Goal: Task Accomplishment & Management: Use online tool/utility

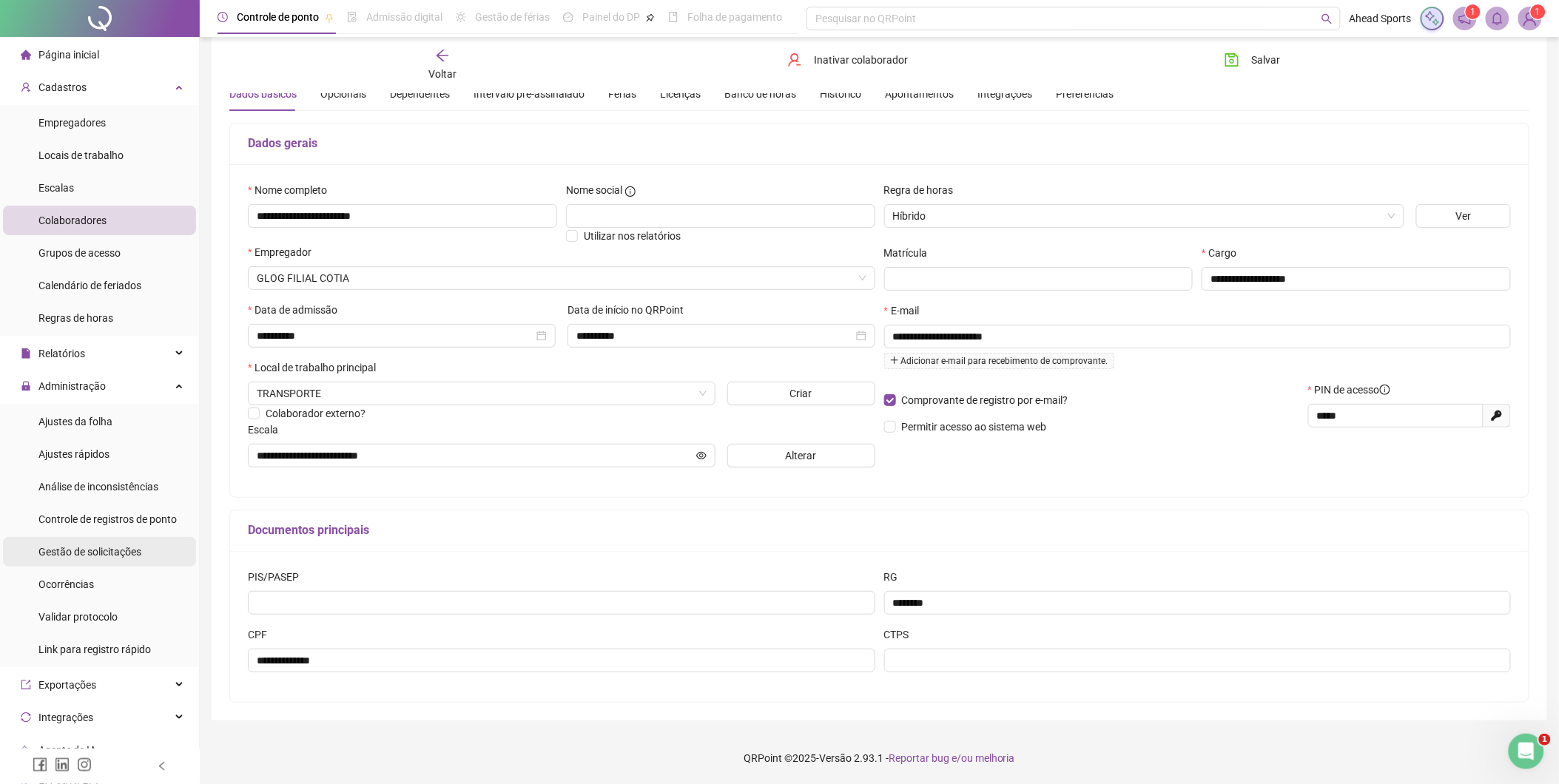
click at [131, 546] on span "Gestão de solicitações" at bounding box center [89, 552] width 103 height 12
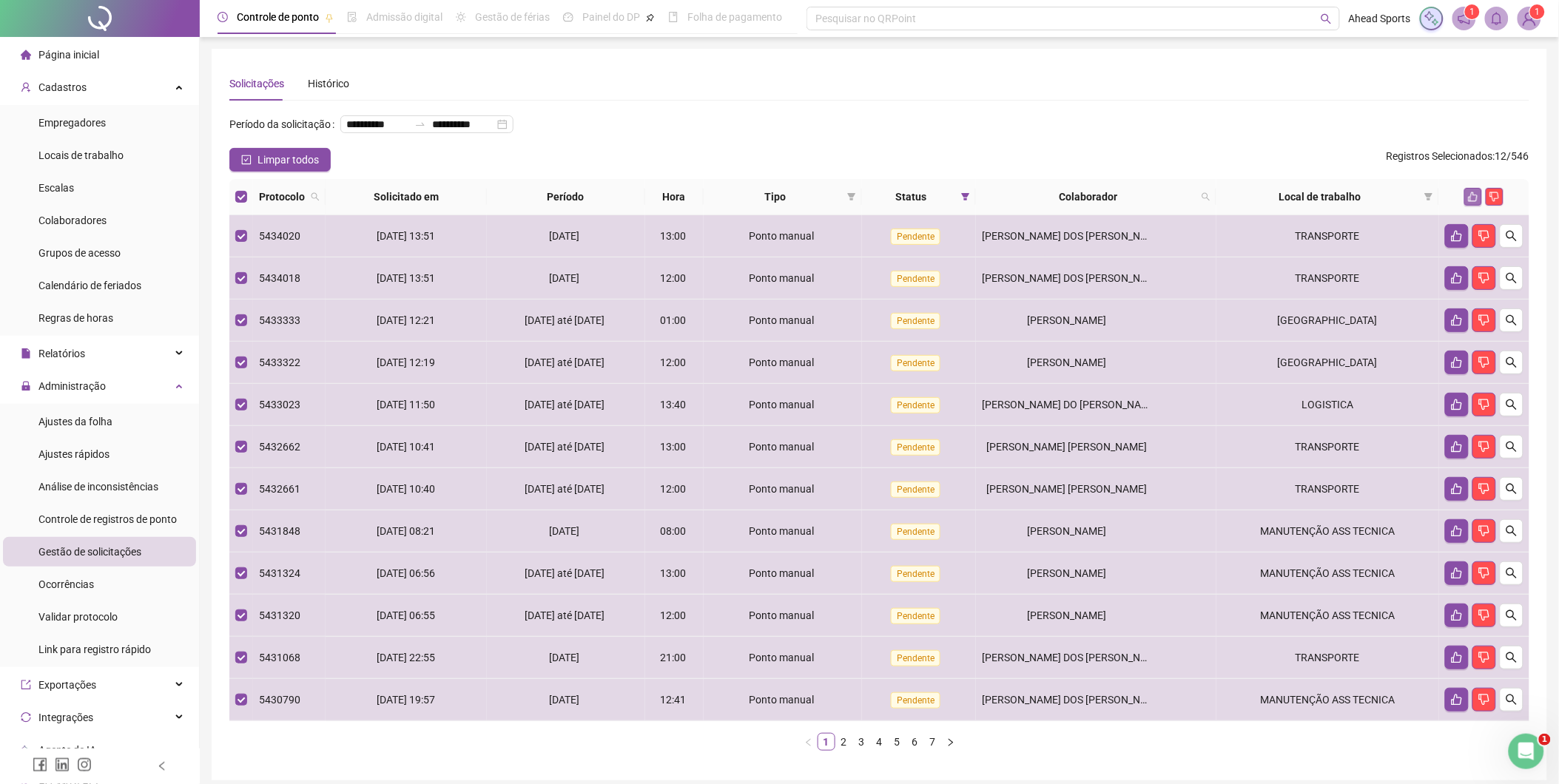
click at [1472, 193] on icon "like" at bounding box center [1473, 197] width 9 height 9
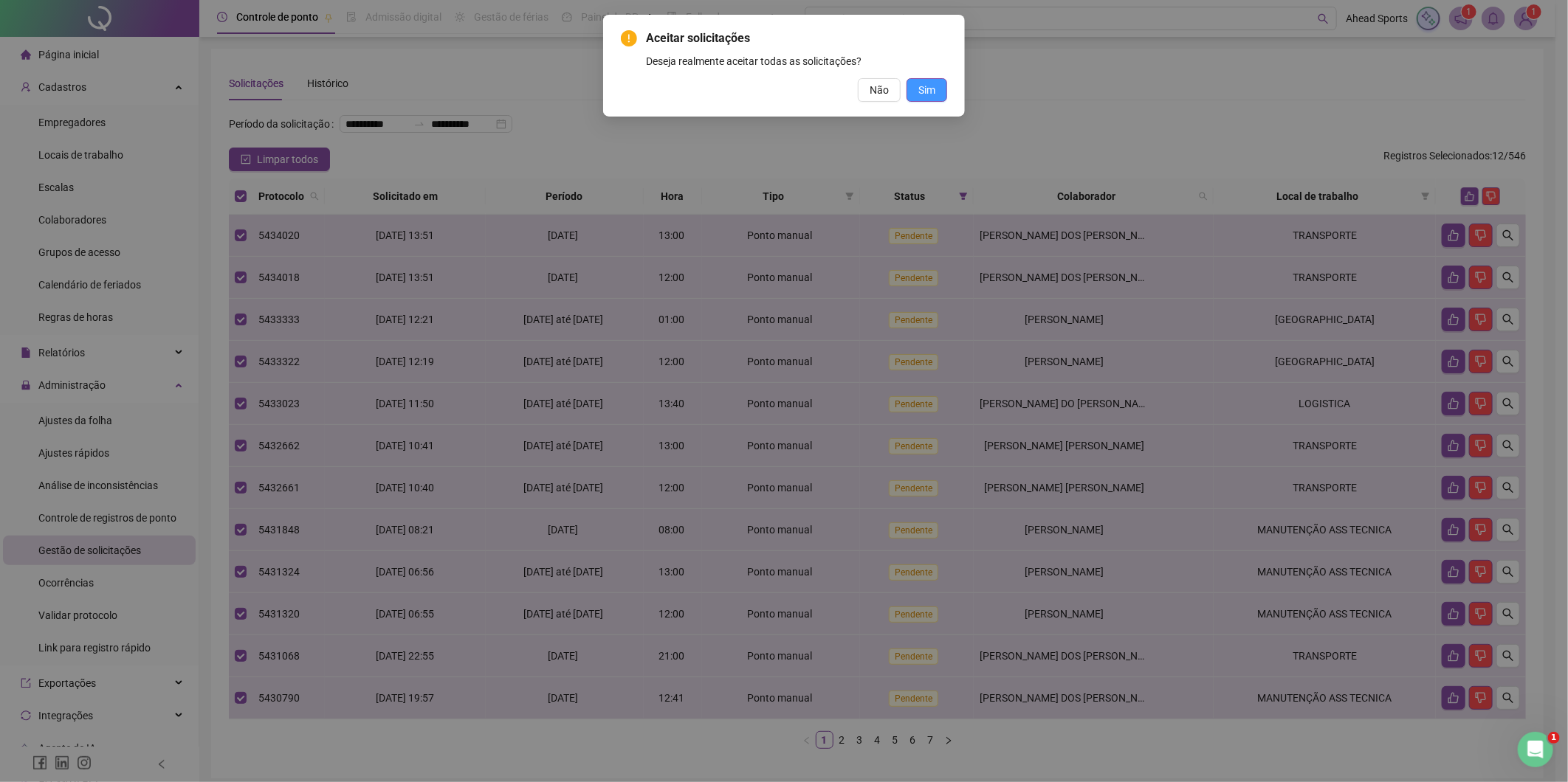
click at [933, 89] on span "Sim" at bounding box center [927, 90] width 17 height 16
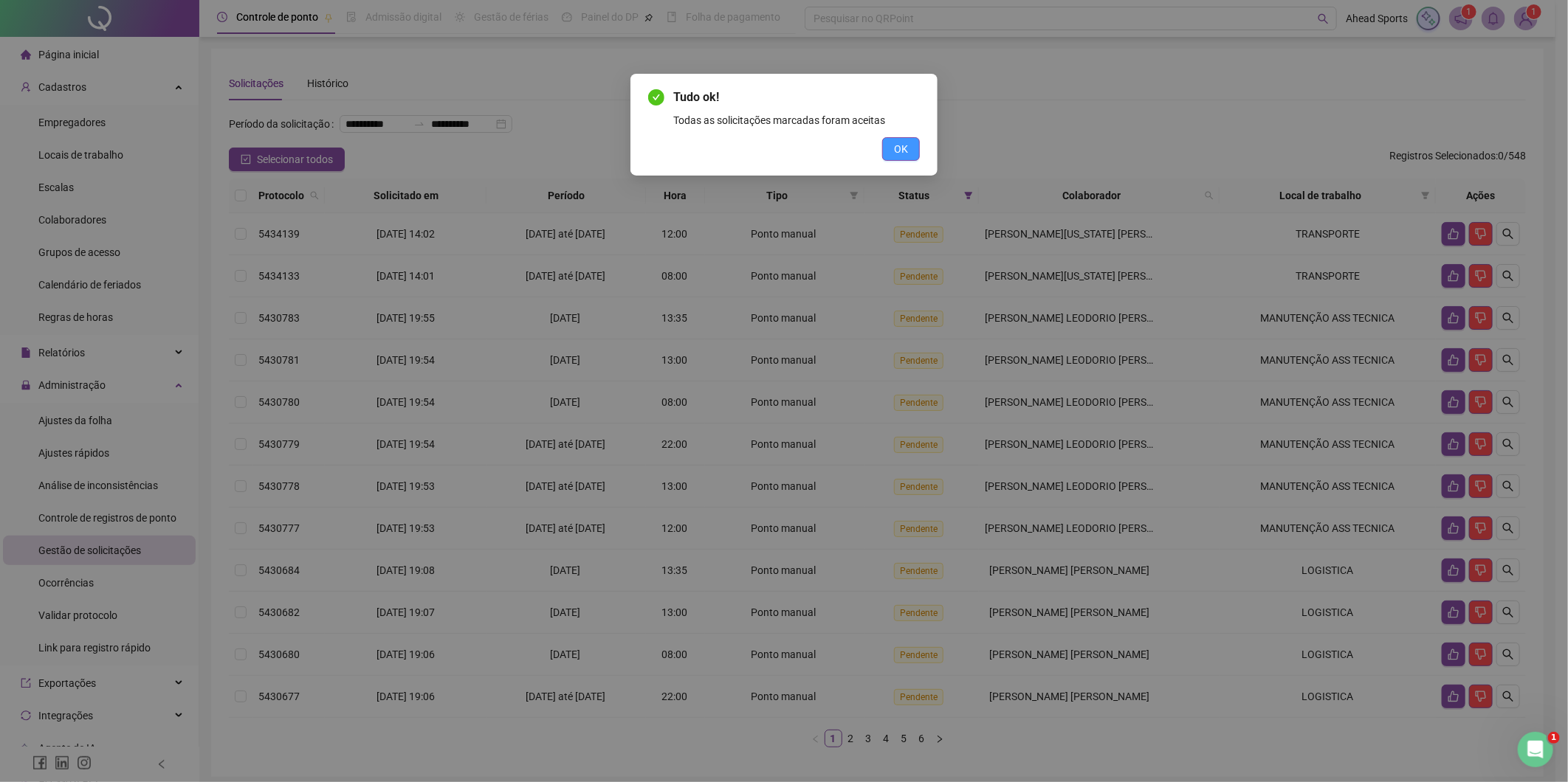
click at [902, 150] on span "OK" at bounding box center [901, 149] width 14 height 16
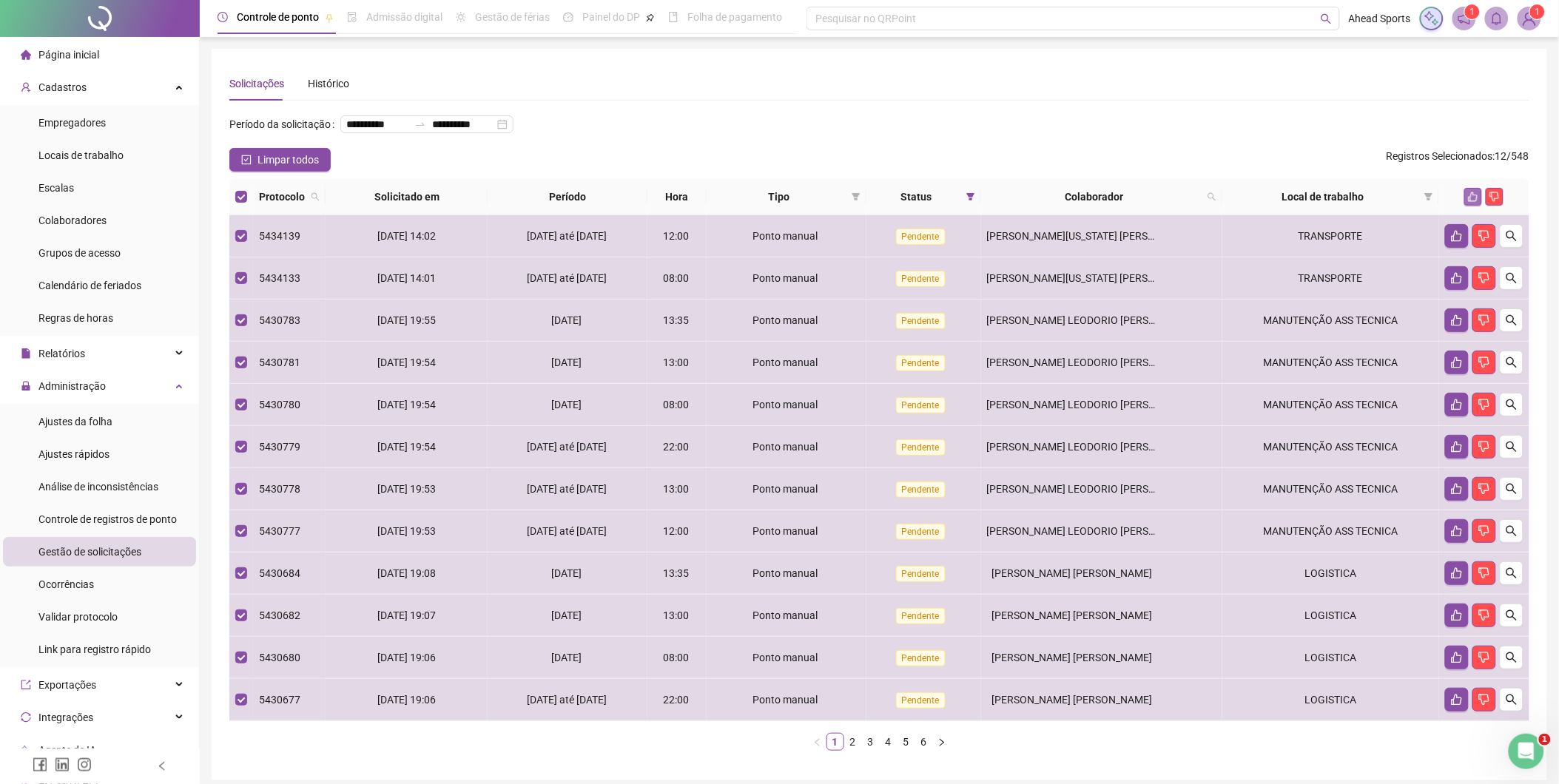
click at [1478, 193] on icon "like" at bounding box center [1473, 197] width 10 height 10
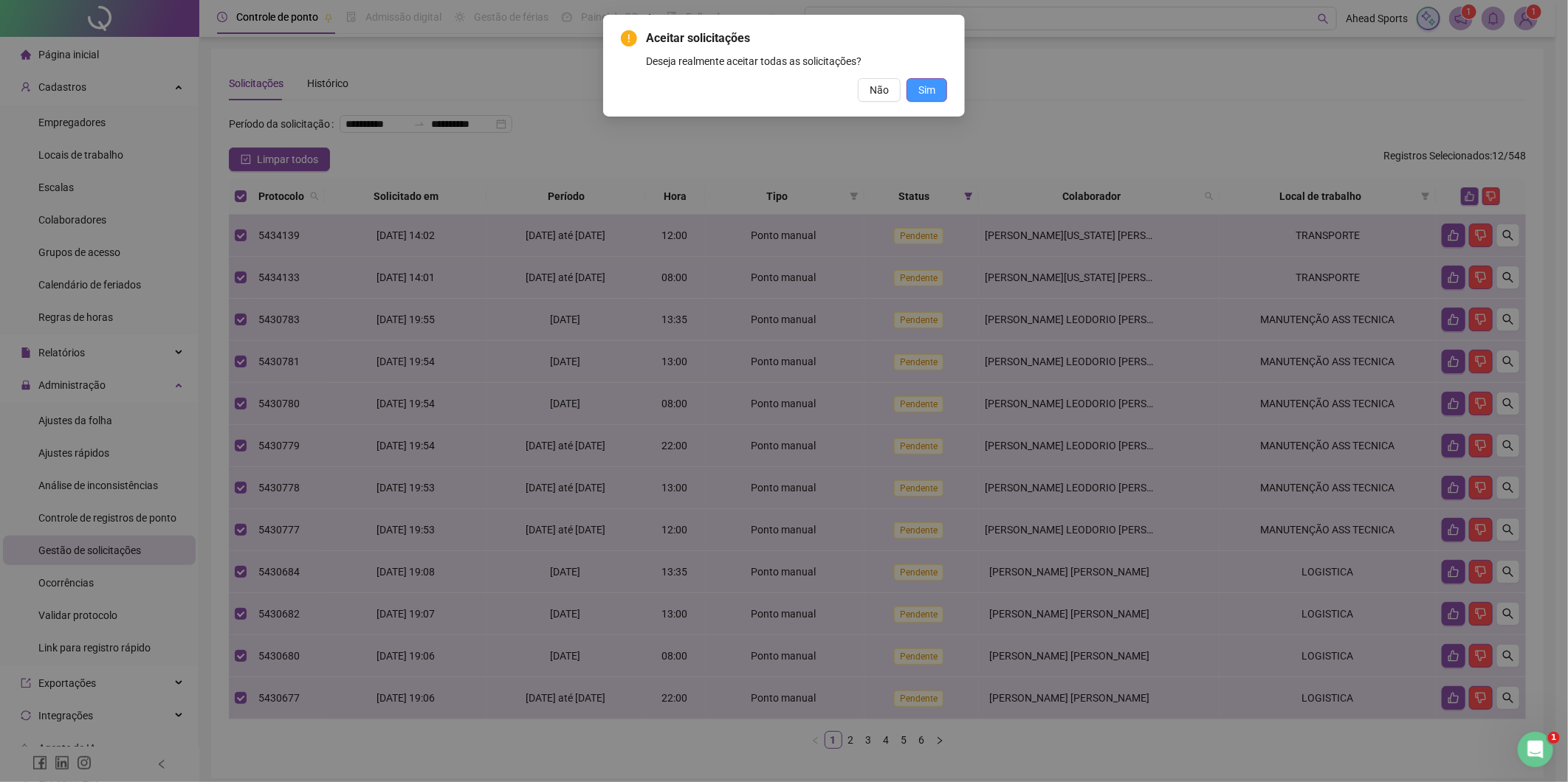
click at [925, 92] on span "Sim" at bounding box center [927, 90] width 17 height 16
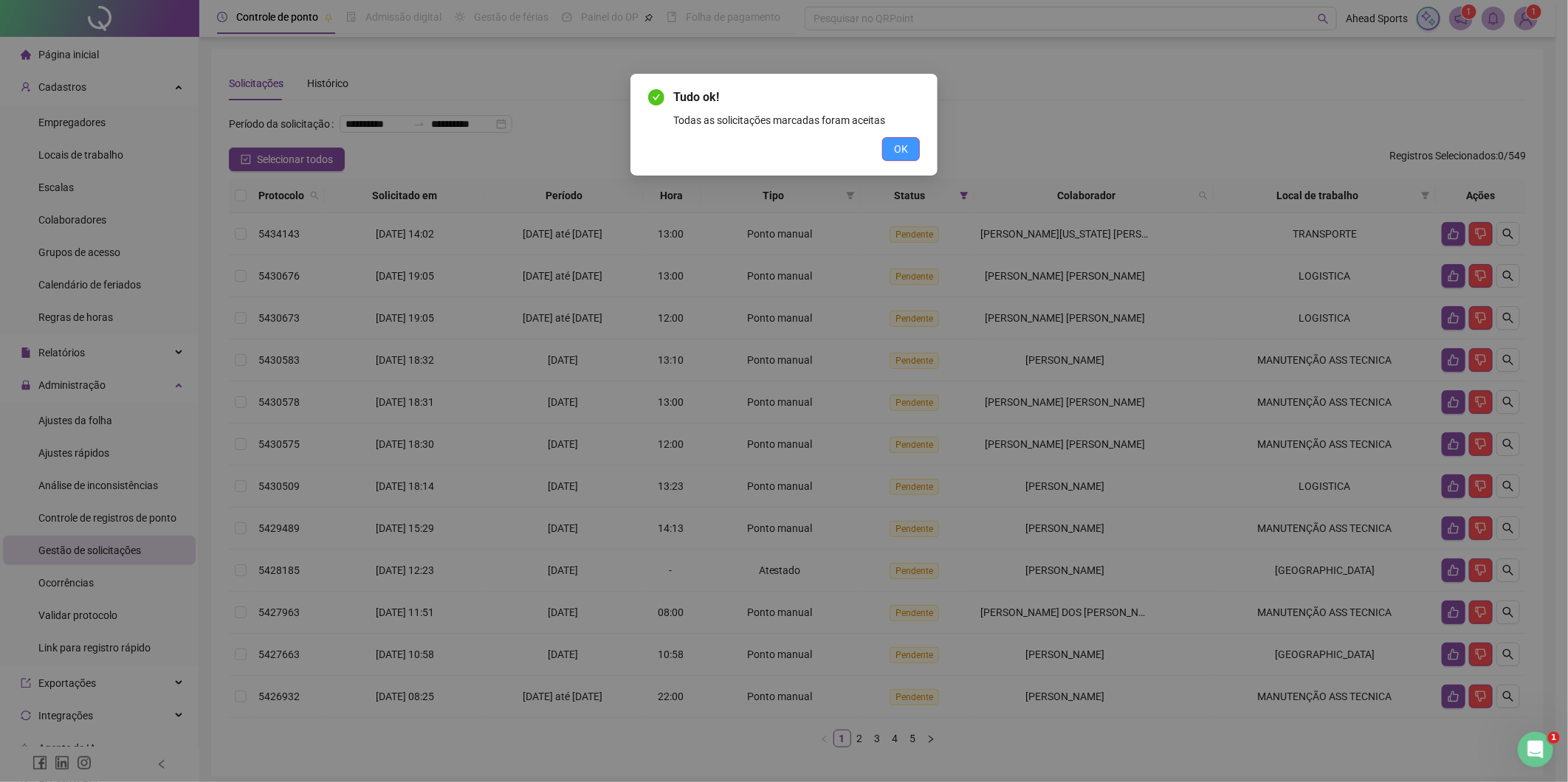
click at [893, 159] on button "OK" at bounding box center [901, 149] width 37 height 24
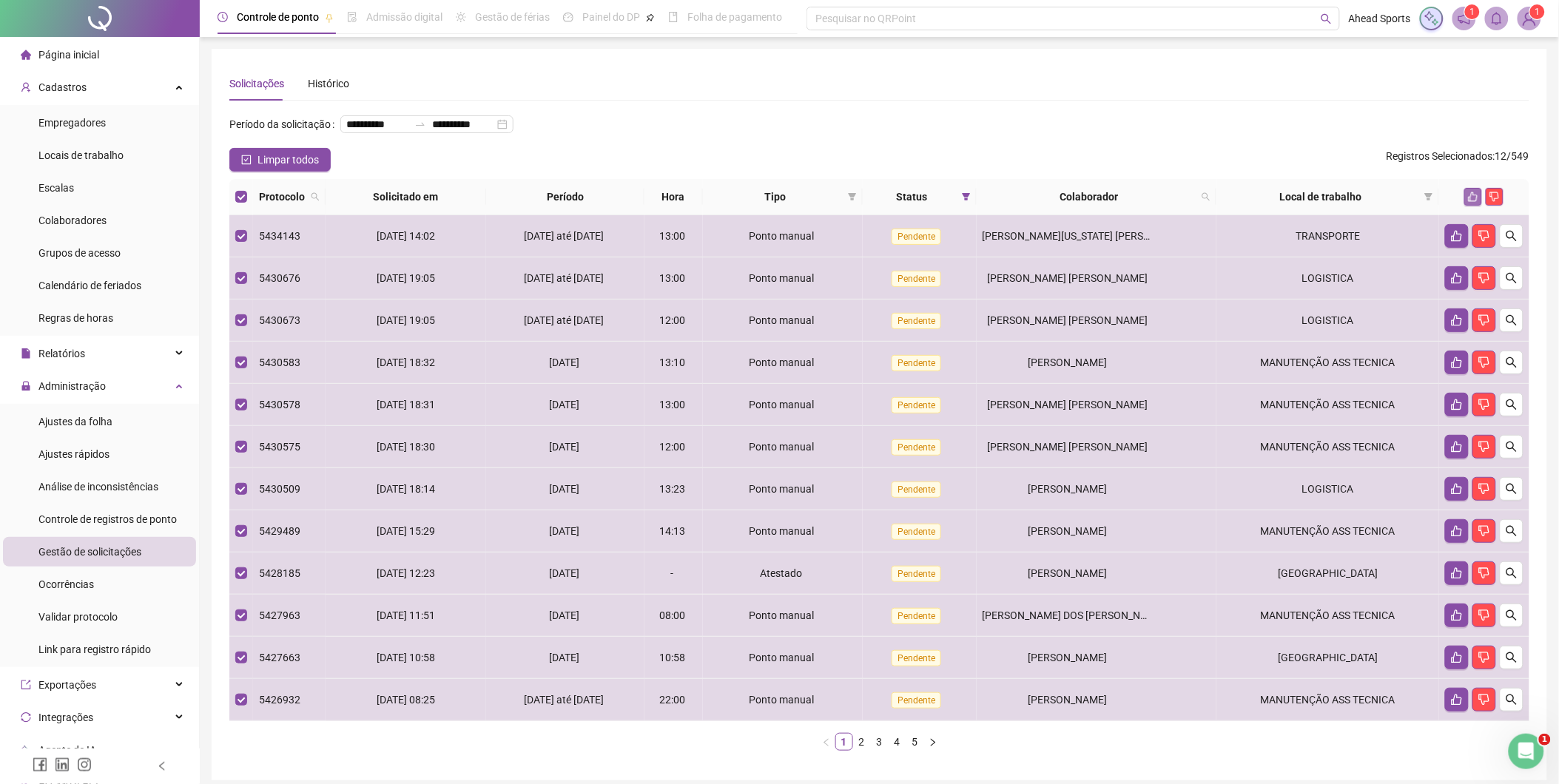
click at [1471, 195] on icon "like" at bounding box center [1473, 197] width 10 height 10
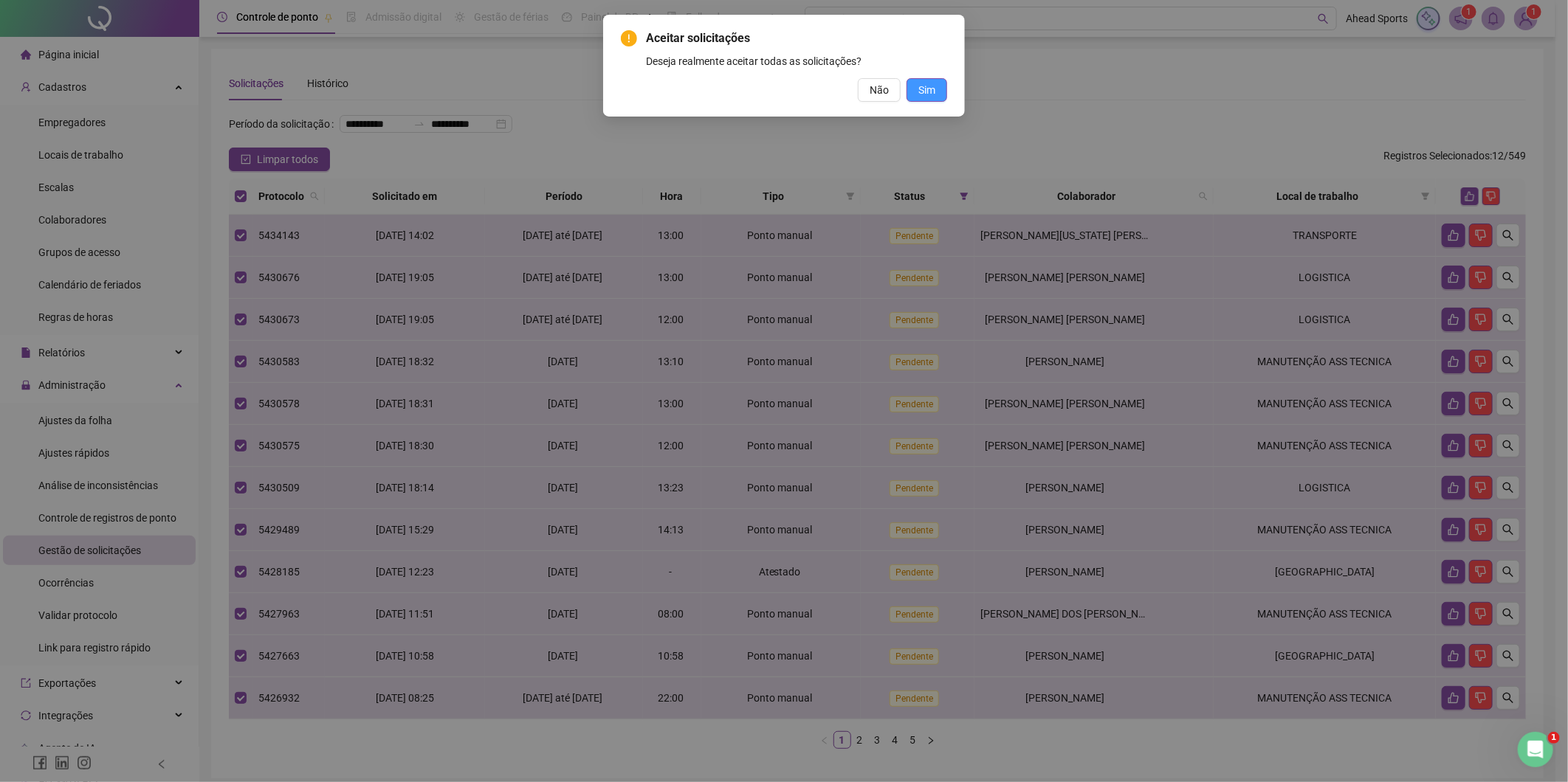
click at [927, 89] on span "Sim" at bounding box center [927, 90] width 17 height 16
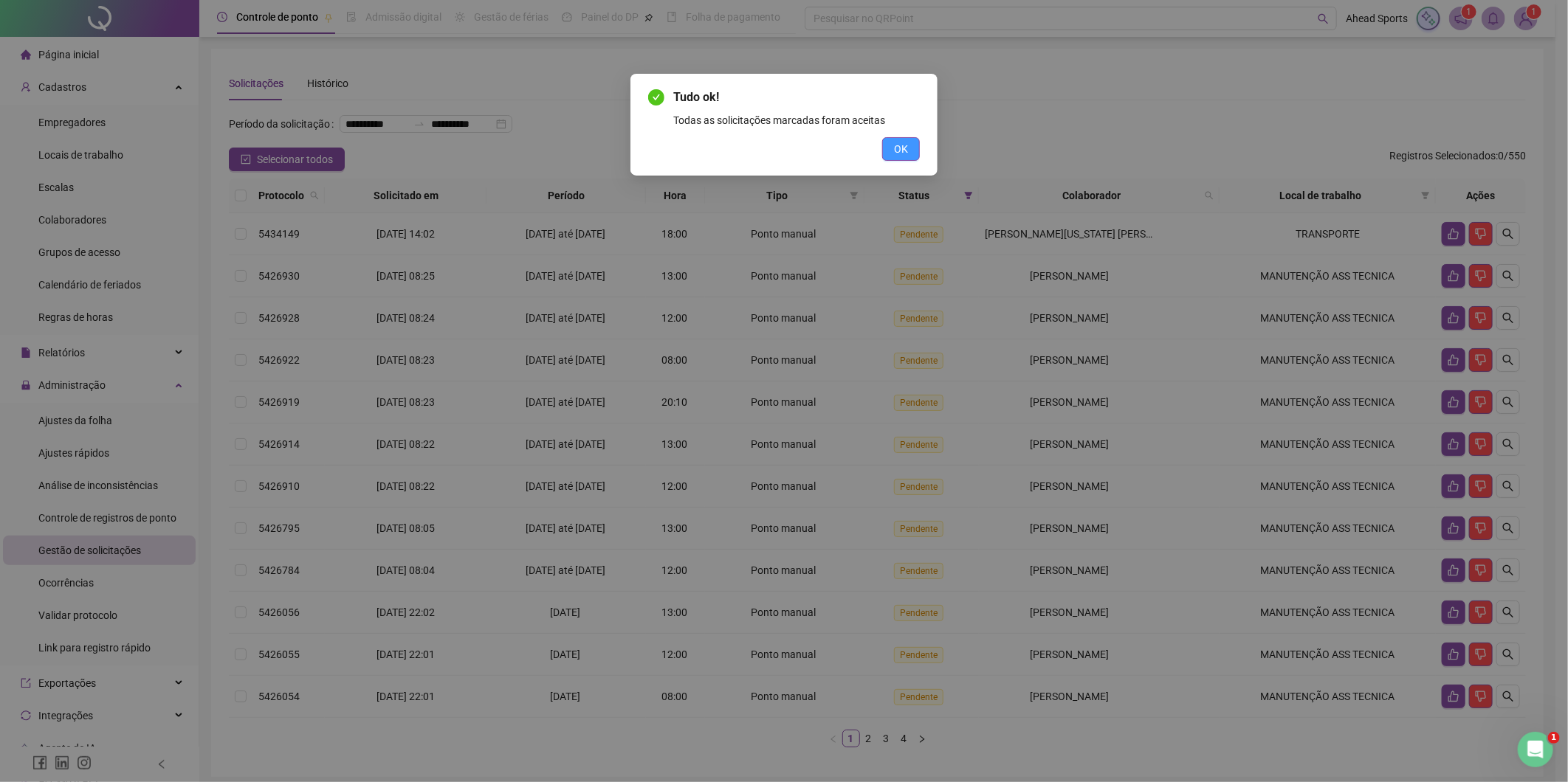
click at [887, 150] on button "OK" at bounding box center [901, 149] width 37 height 24
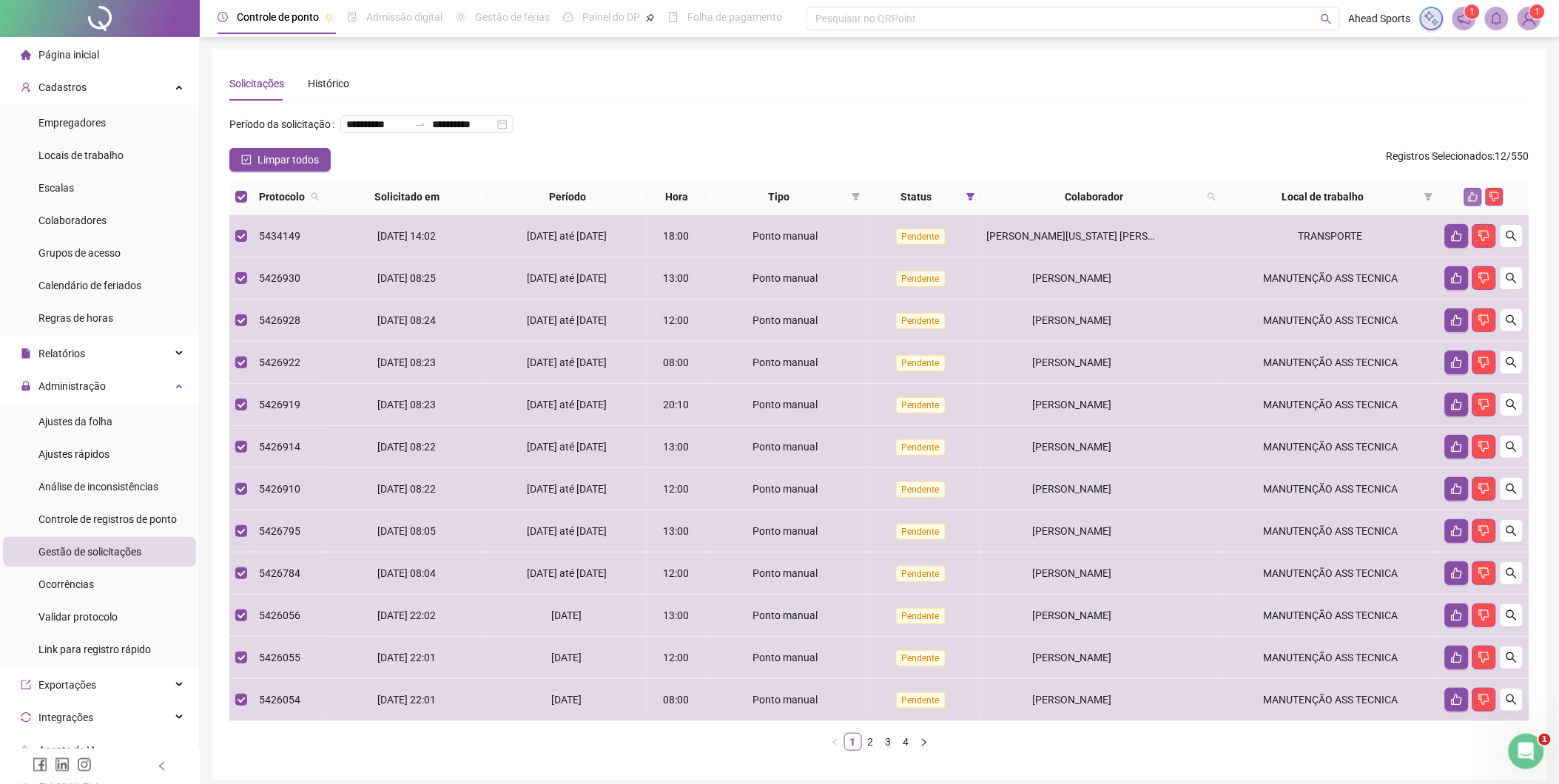
click at [1470, 199] on icon "like" at bounding box center [1473, 197] width 10 height 10
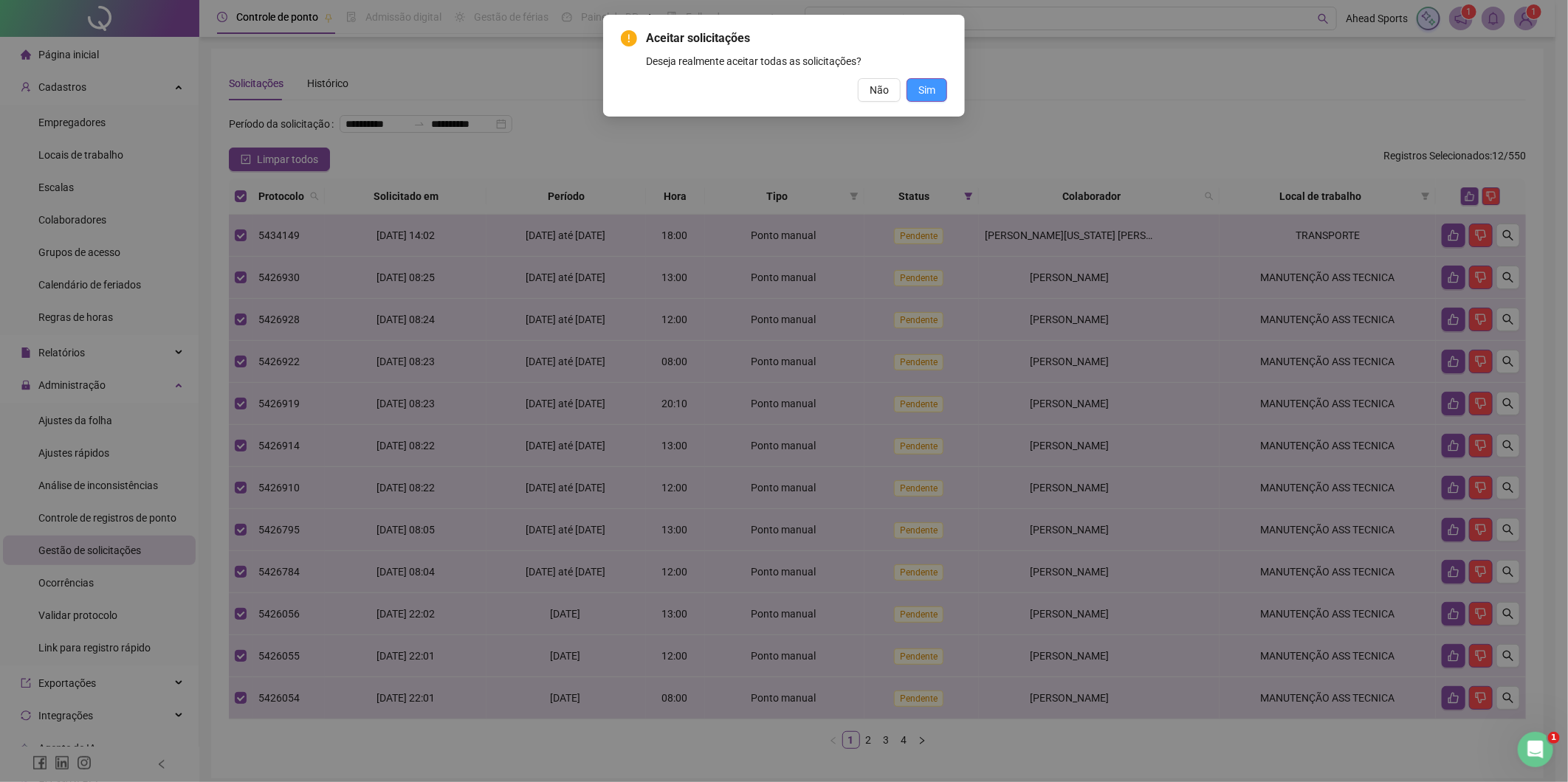
click at [923, 94] on span "Sim" at bounding box center [927, 90] width 17 height 16
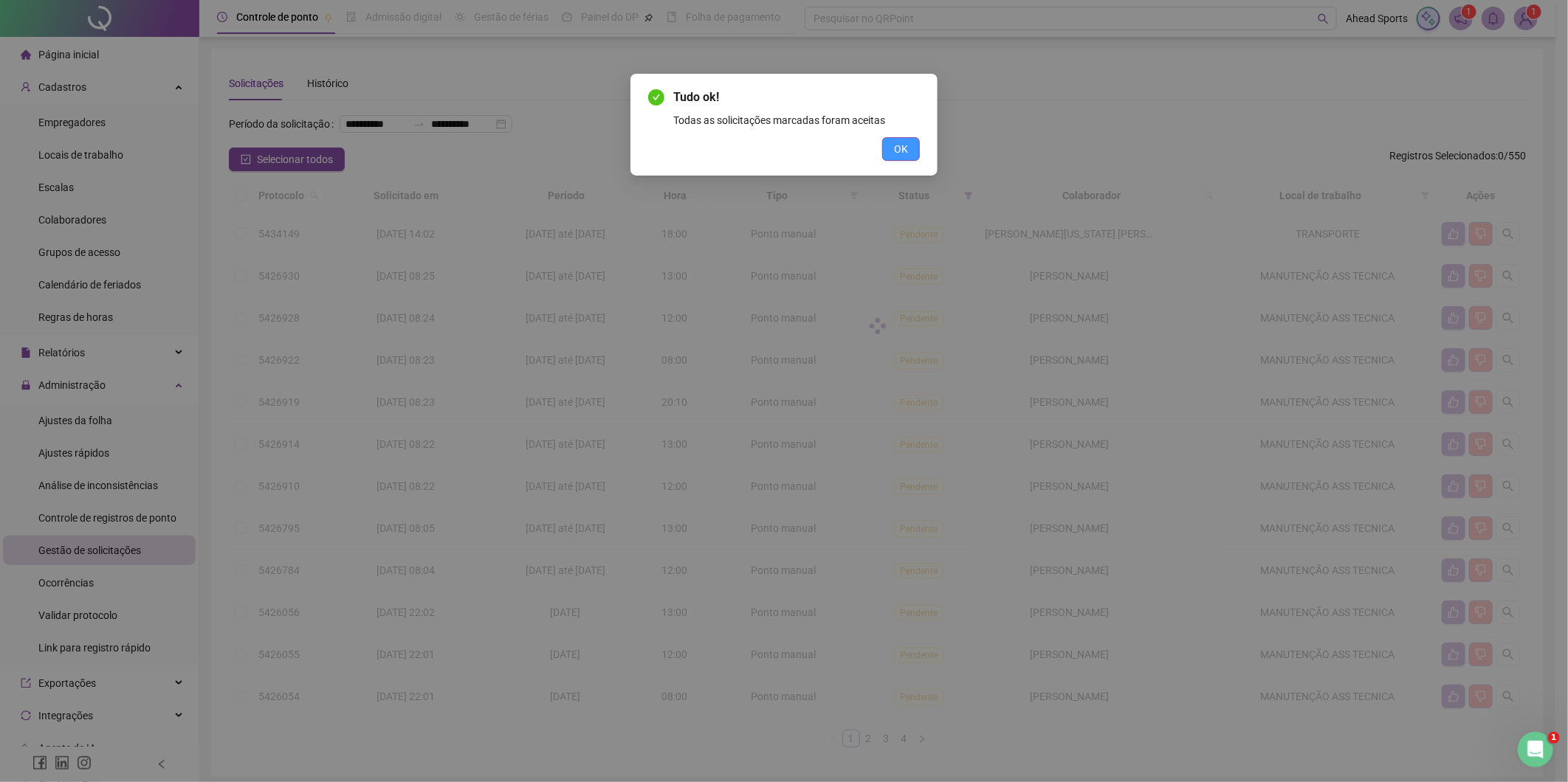
click at [908, 141] on span "OK" at bounding box center [901, 149] width 14 height 16
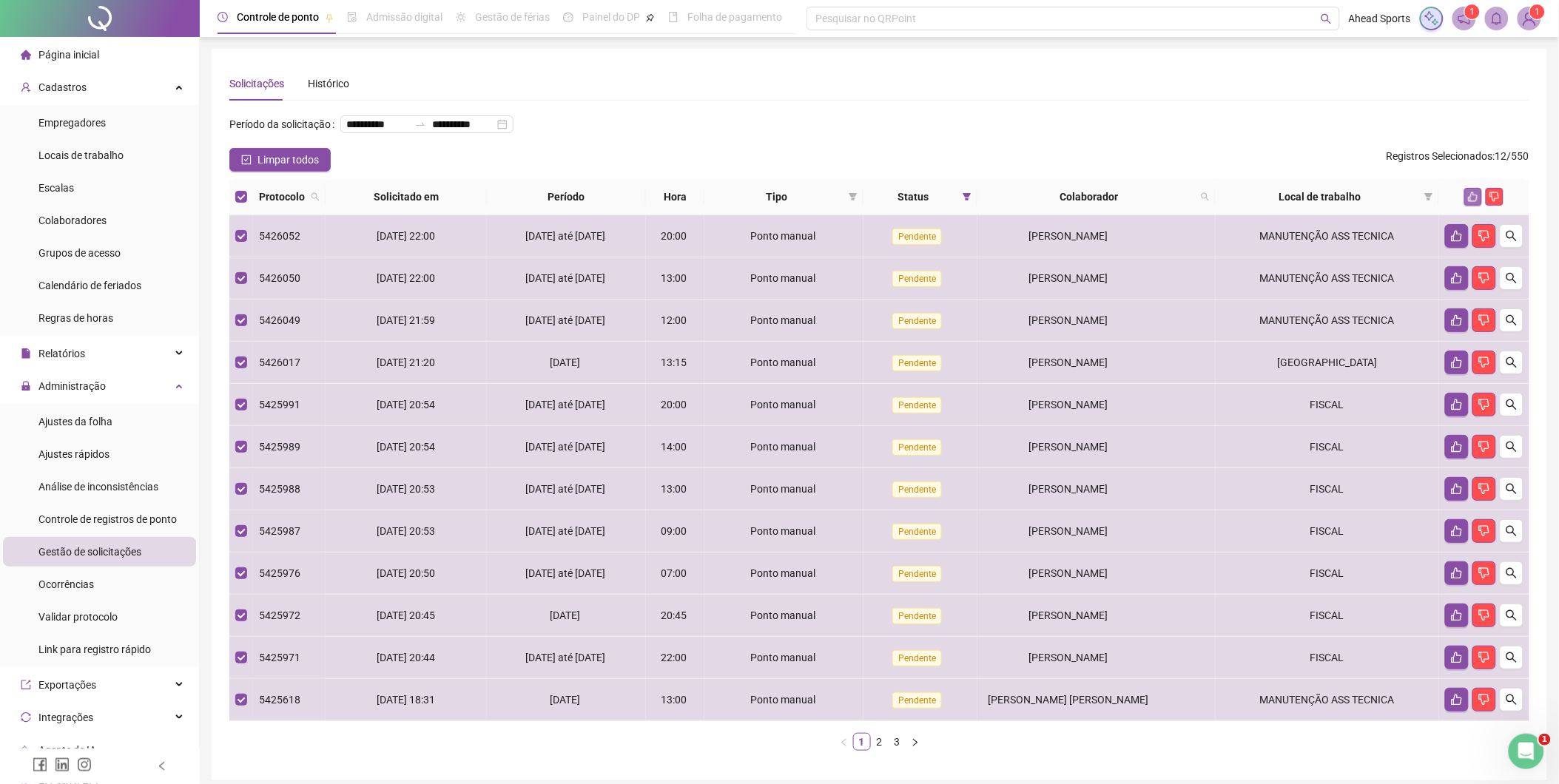
click at [1468, 198] on icon "like" at bounding box center [1473, 197] width 10 height 10
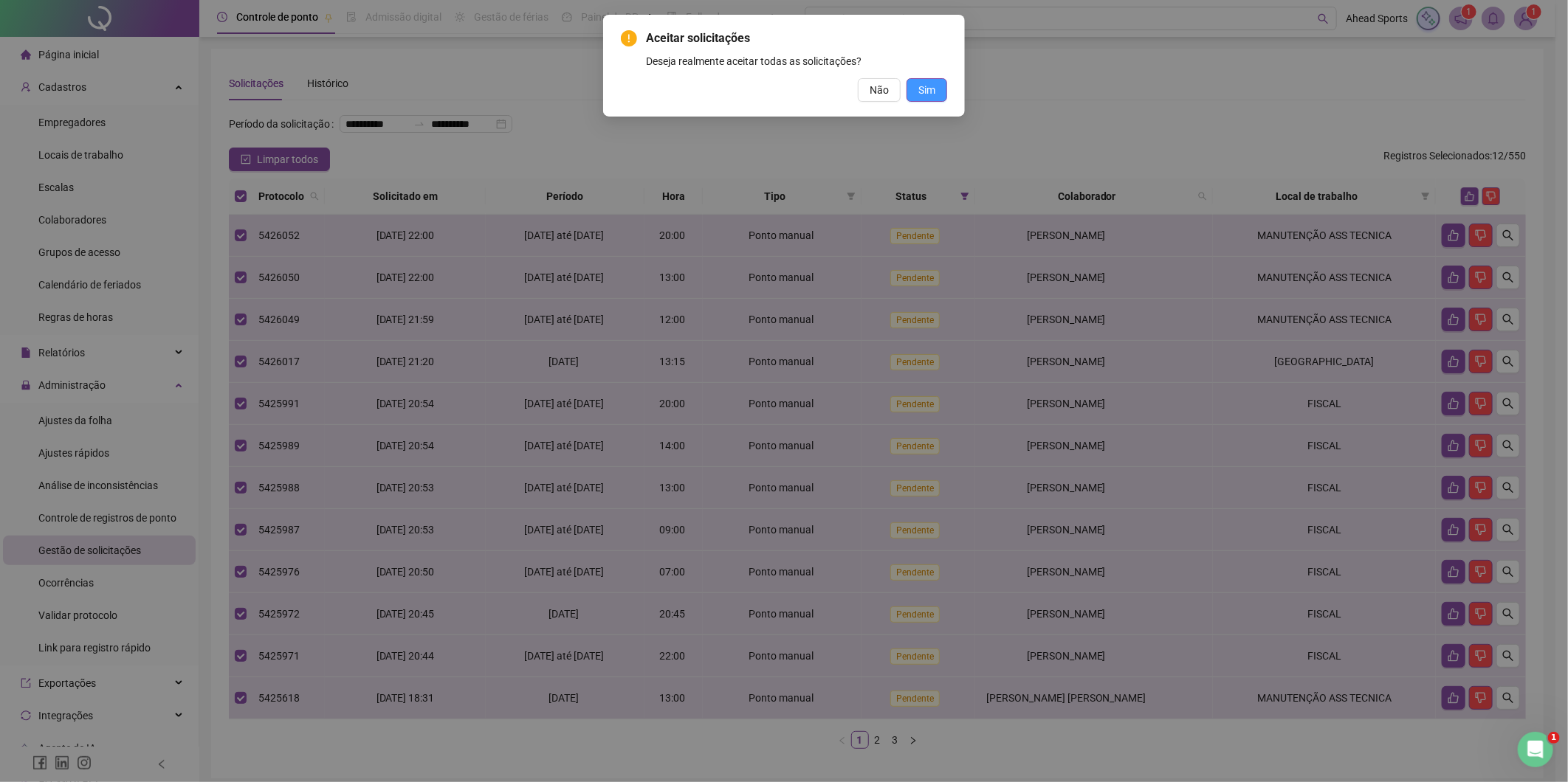
click at [936, 95] on button "Sim" at bounding box center [927, 90] width 41 height 24
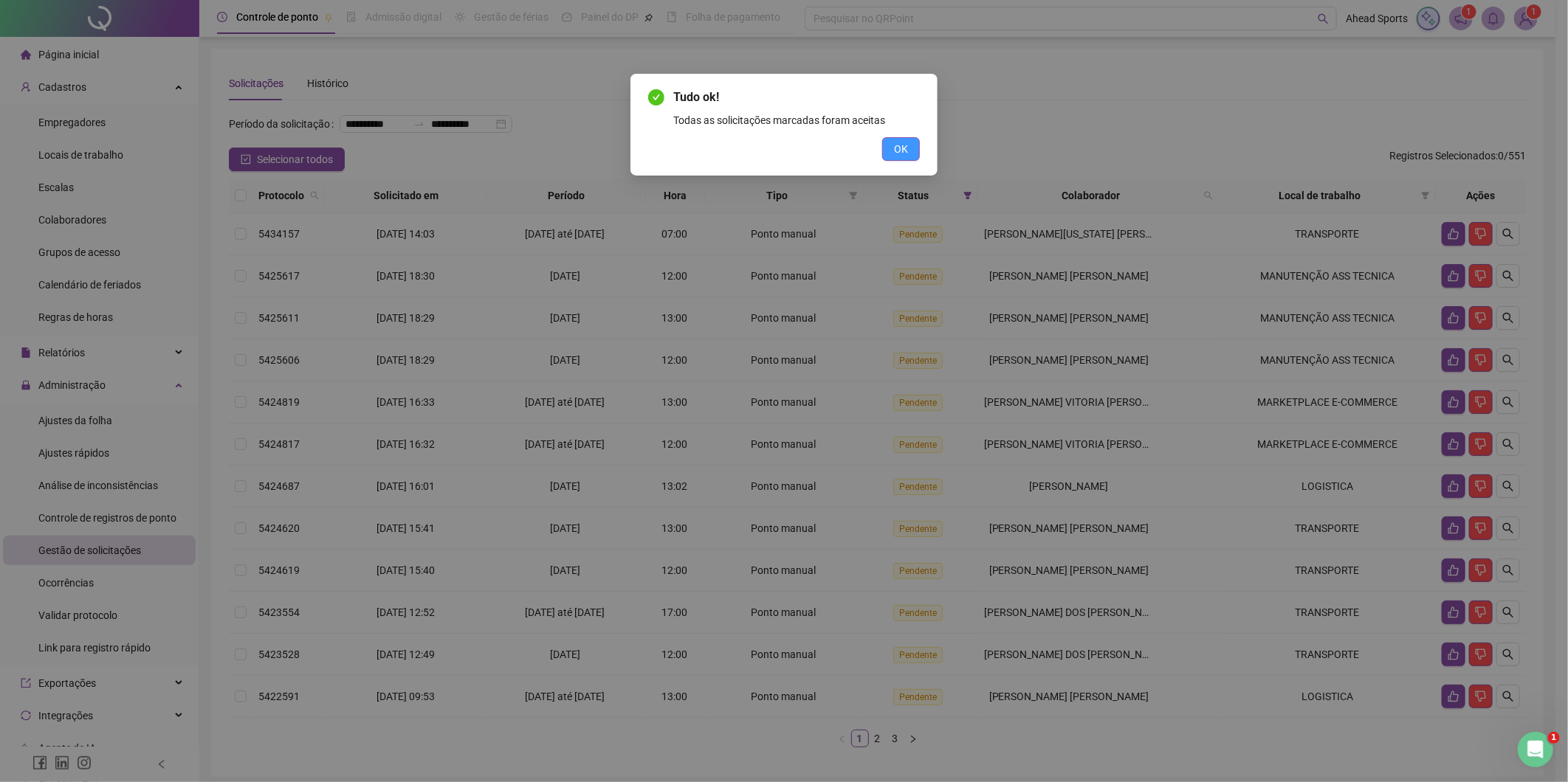
click at [903, 143] on span "OK" at bounding box center [901, 149] width 14 height 16
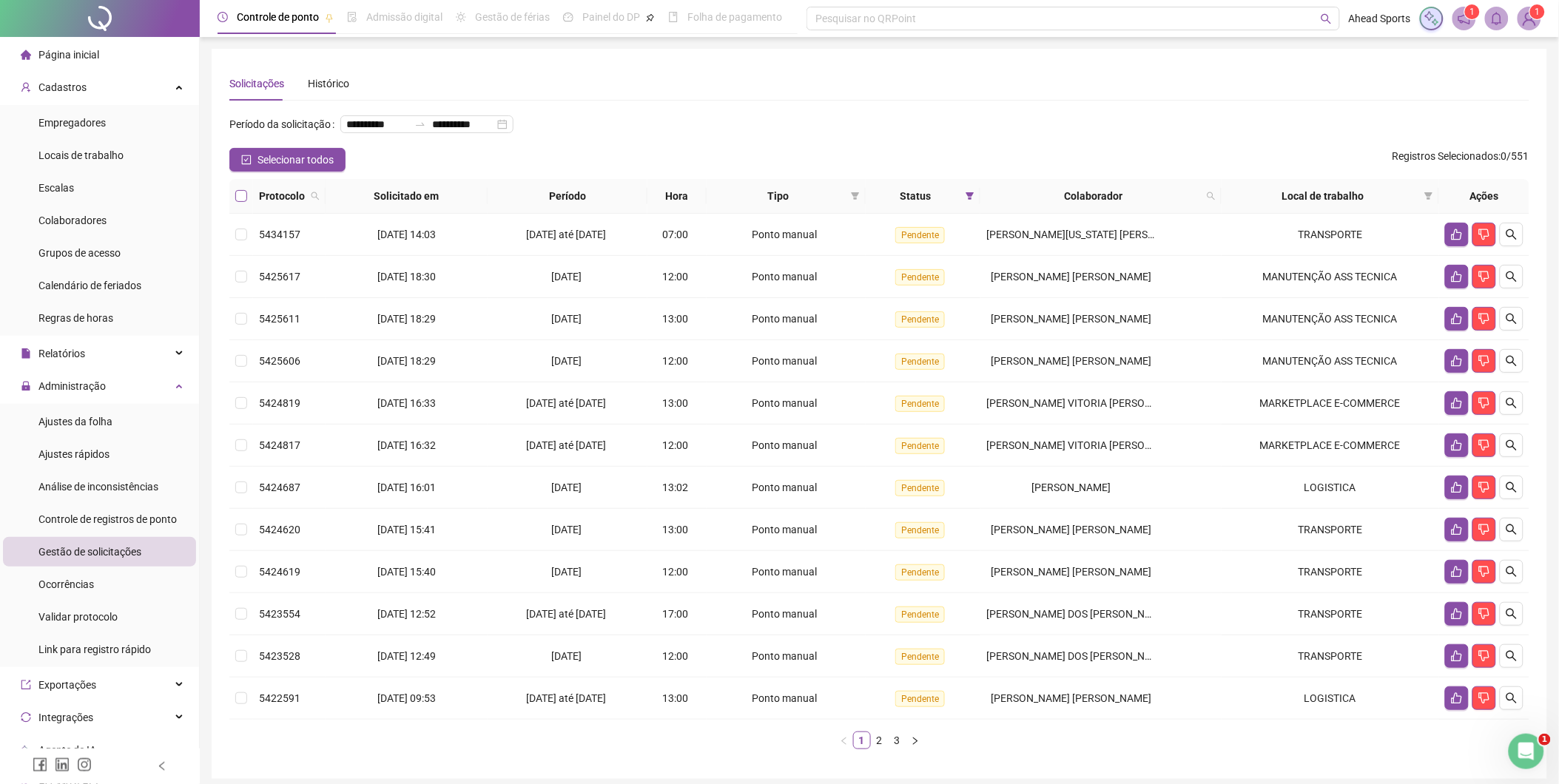
click at [243, 204] on label at bounding box center [241, 195] width 12 height 16
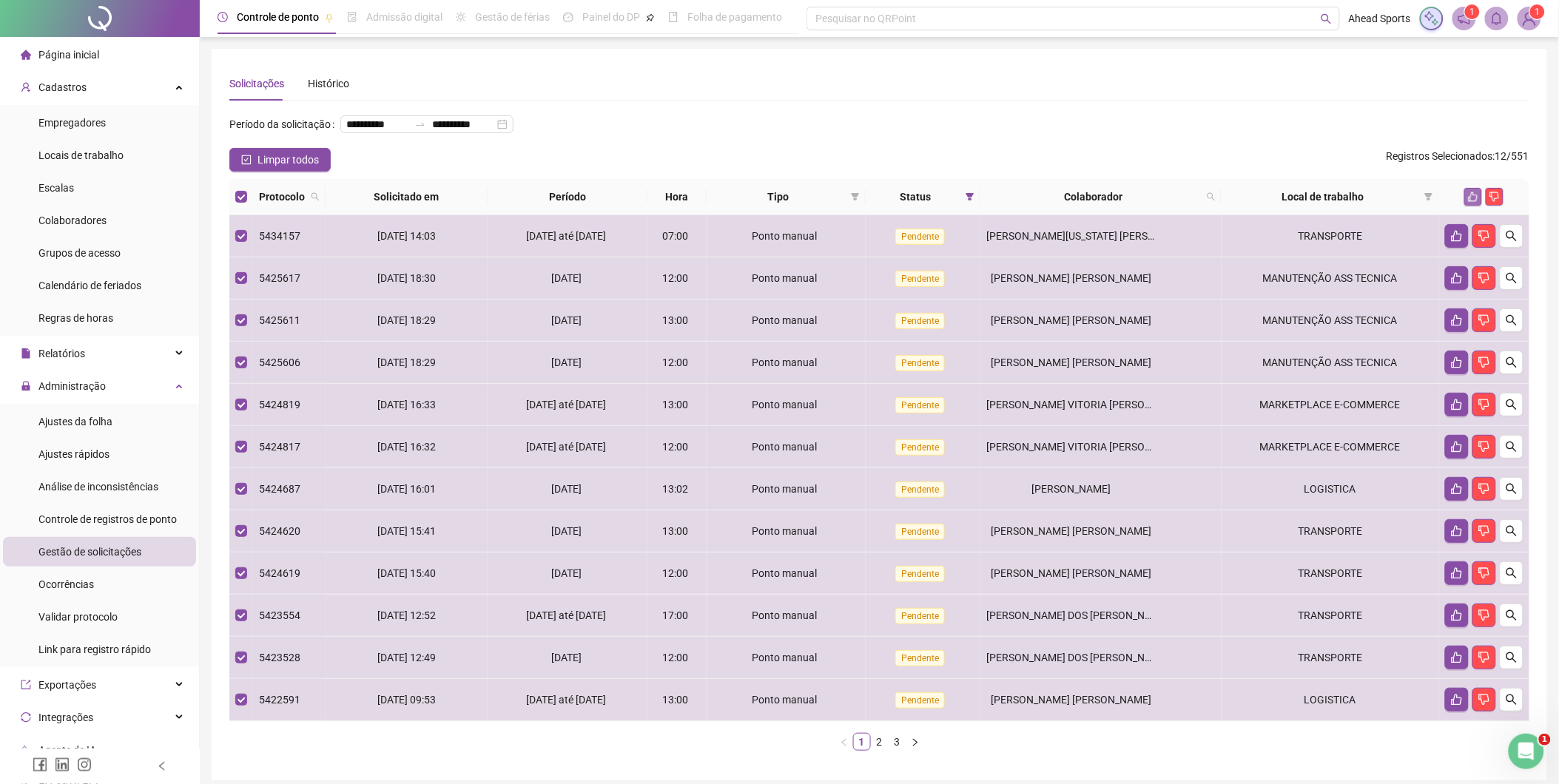
click at [1470, 199] on icon "like" at bounding box center [1473, 197] width 10 height 10
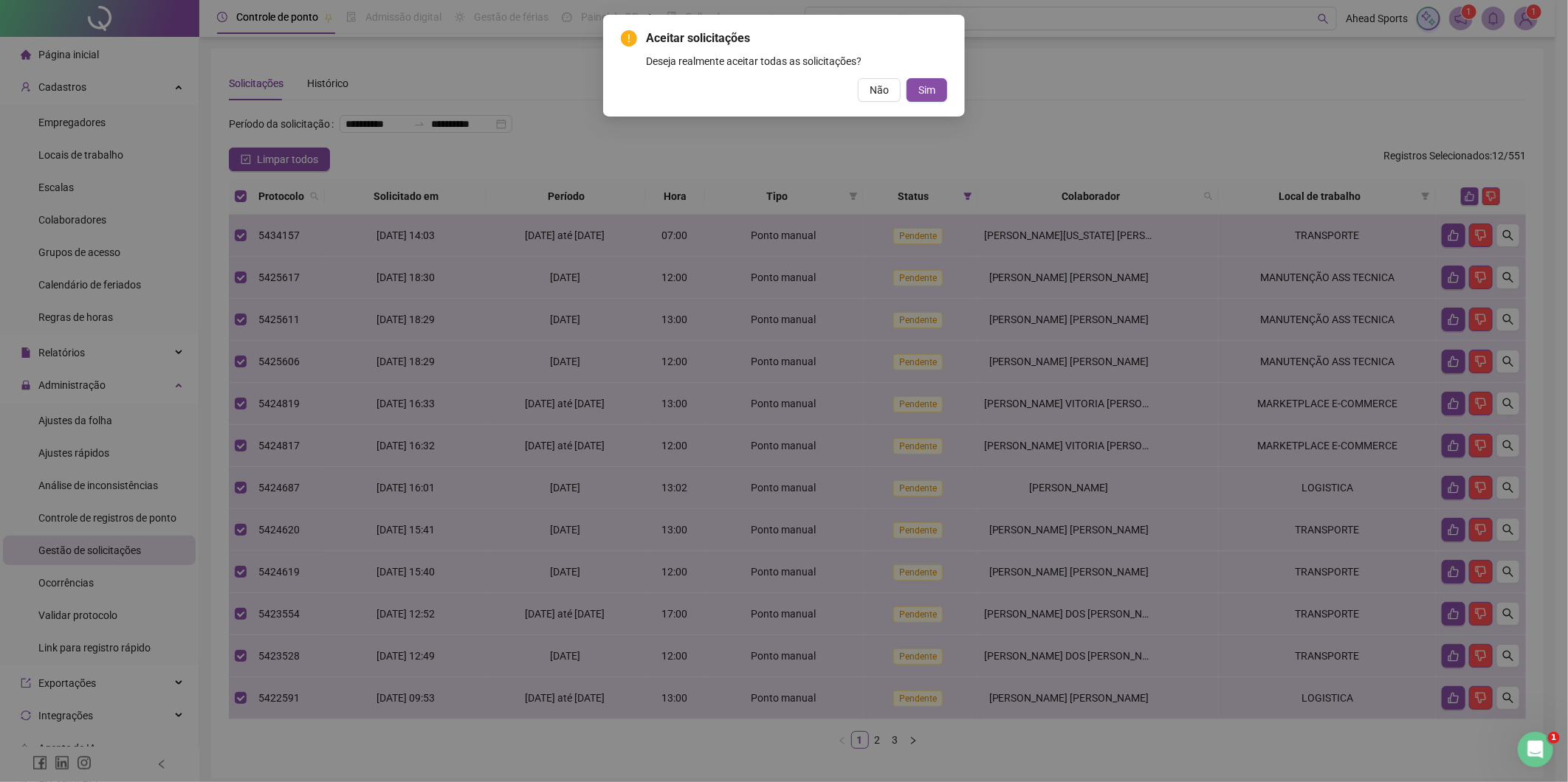
click at [938, 77] on div "Aceitar solicitações Deseja realmente aceitar todas as solicitações? Não Sim" at bounding box center [783, 65] width 326 height 72
drag, startPoint x: 938, startPoint y: 85, endPoint x: 938, endPoint y: 98, distance: 13.0
click at [938, 85] on button "Sim" at bounding box center [927, 90] width 41 height 24
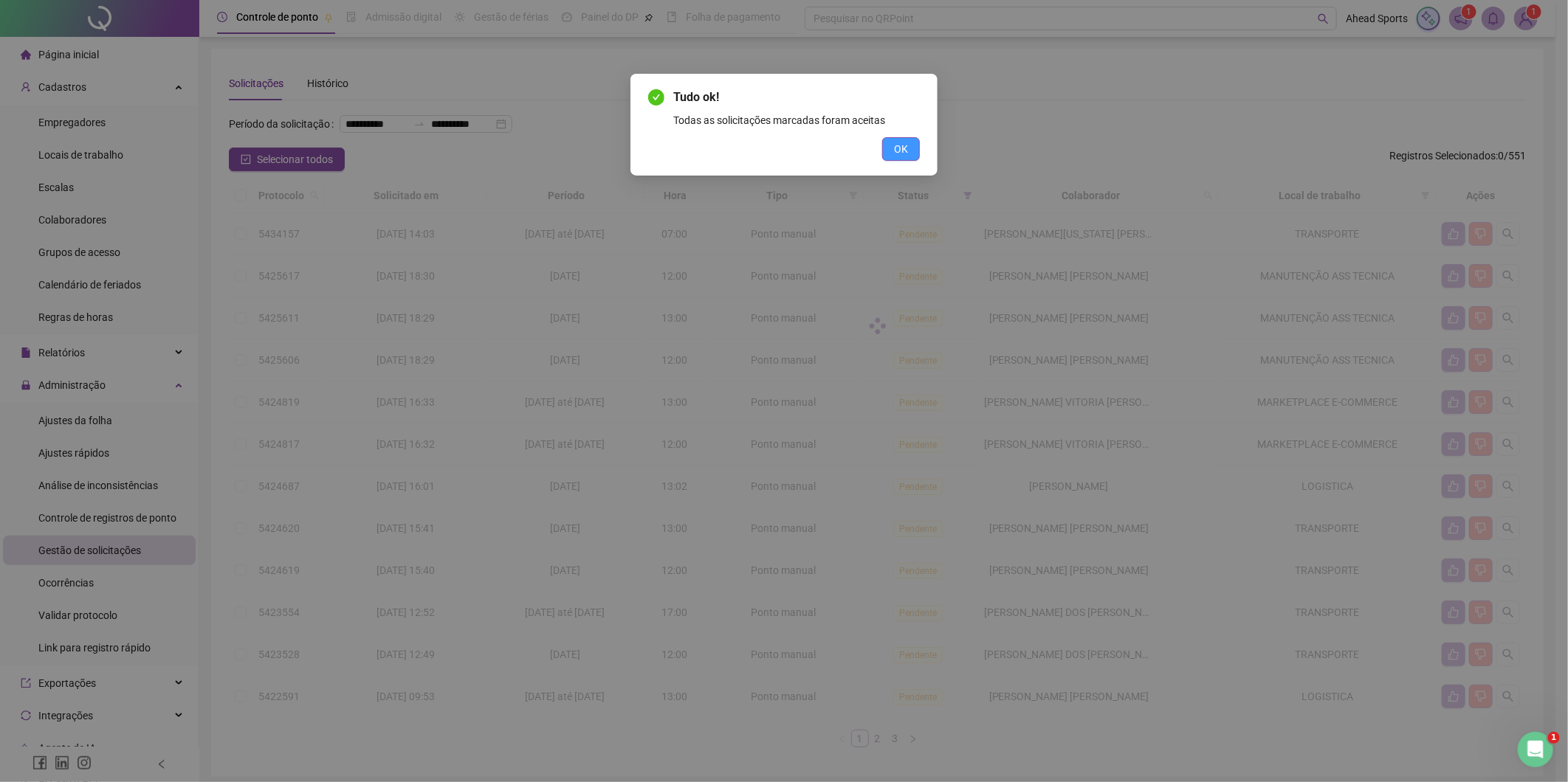
click at [908, 149] on span "OK" at bounding box center [901, 149] width 14 height 16
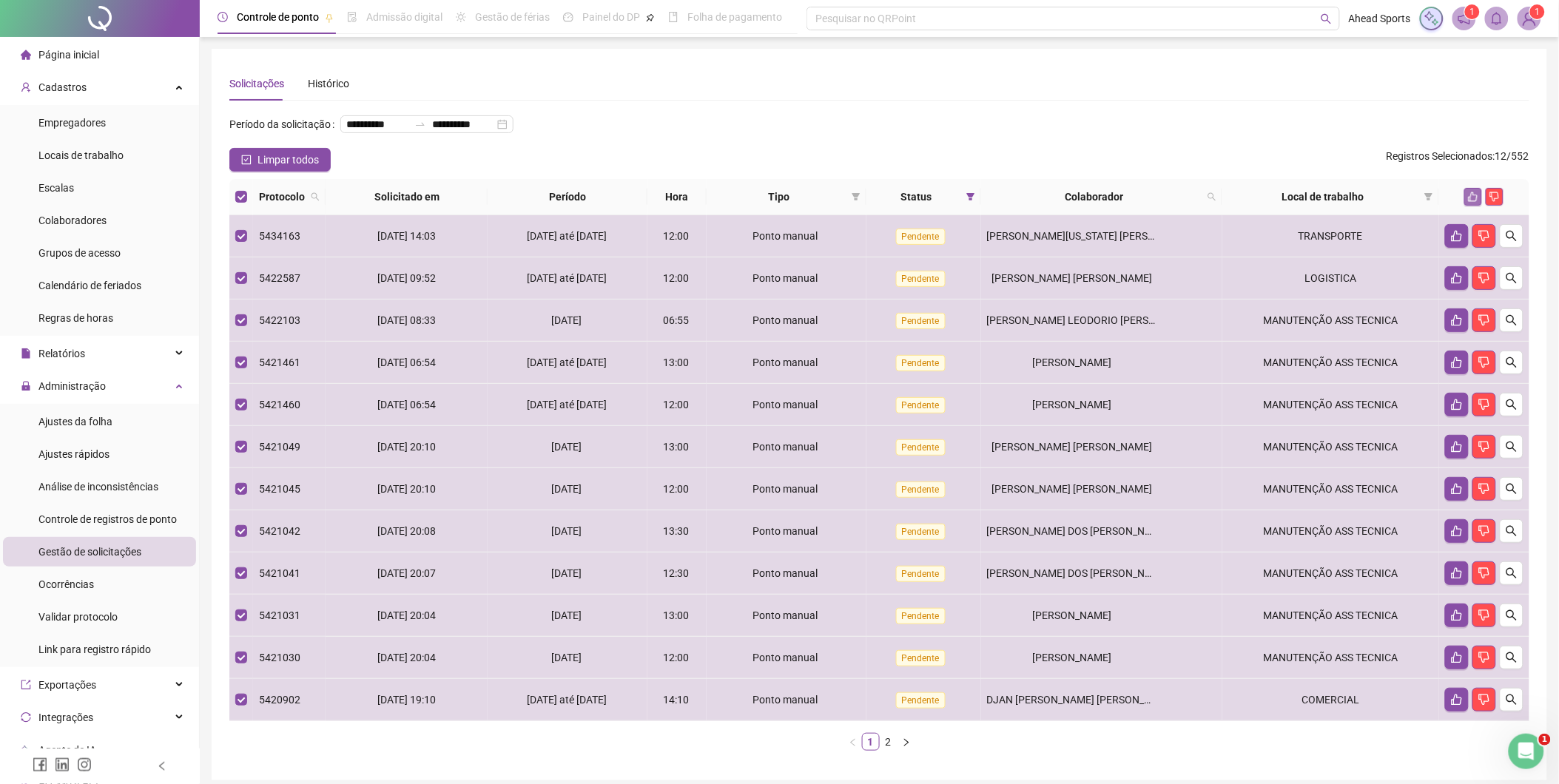
click at [1470, 194] on icon "like" at bounding box center [1473, 197] width 10 height 10
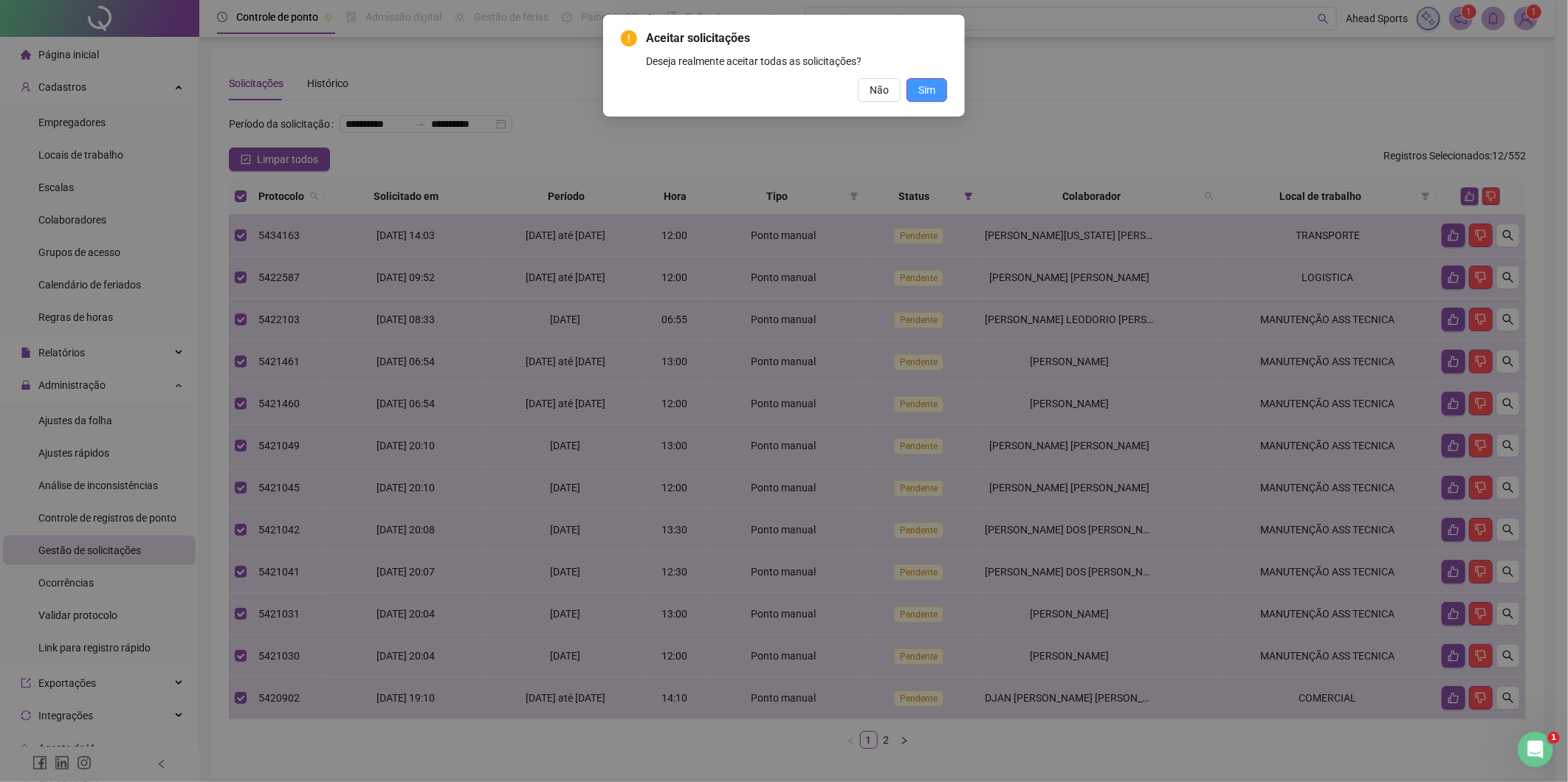
click at [926, 90] on span "Sim" at bounding box center [927, 90] width 17 height 16
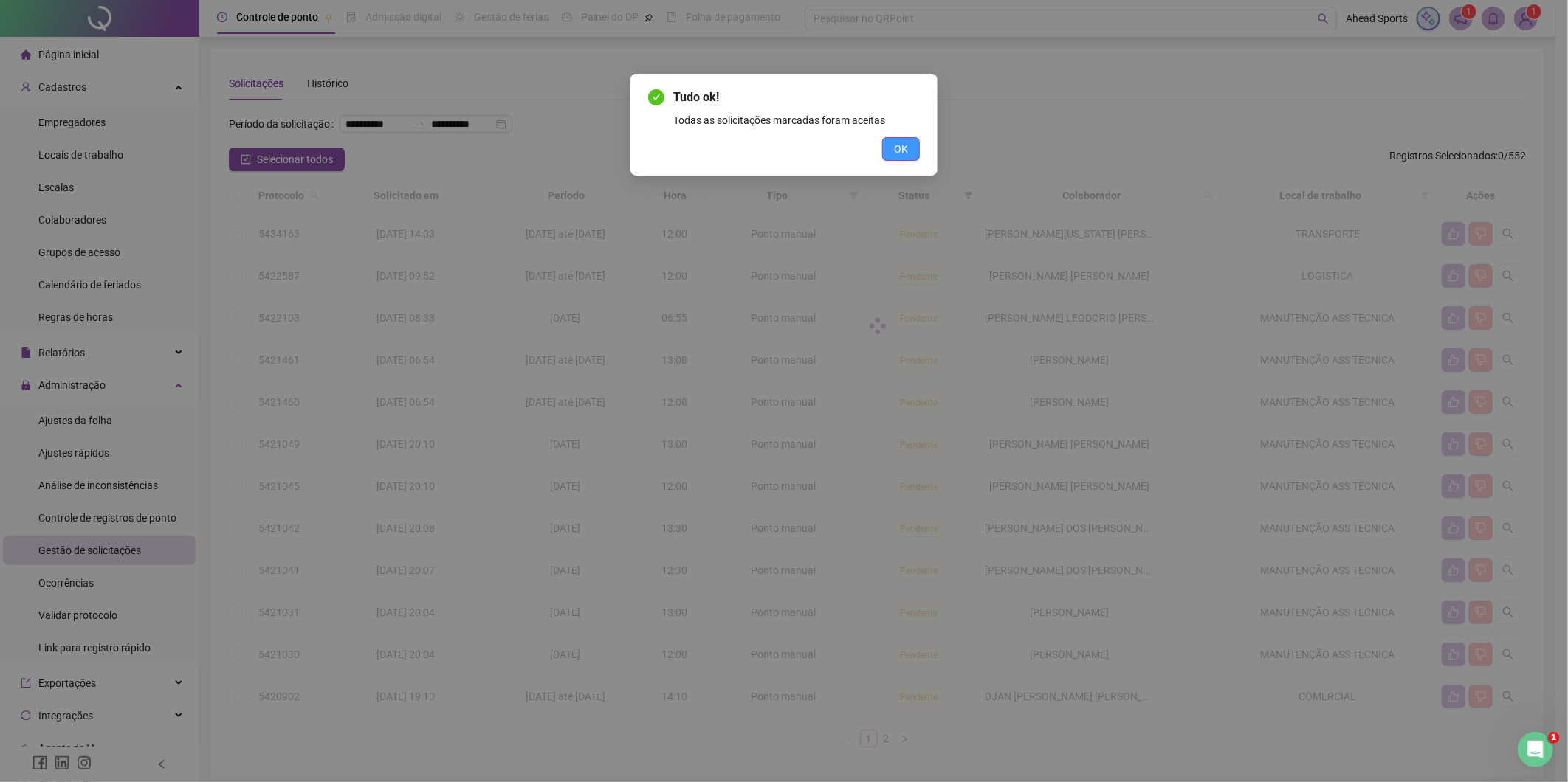
click at [901, 153] on span "OK" at bounding box center [901, 149] width 14 height 16
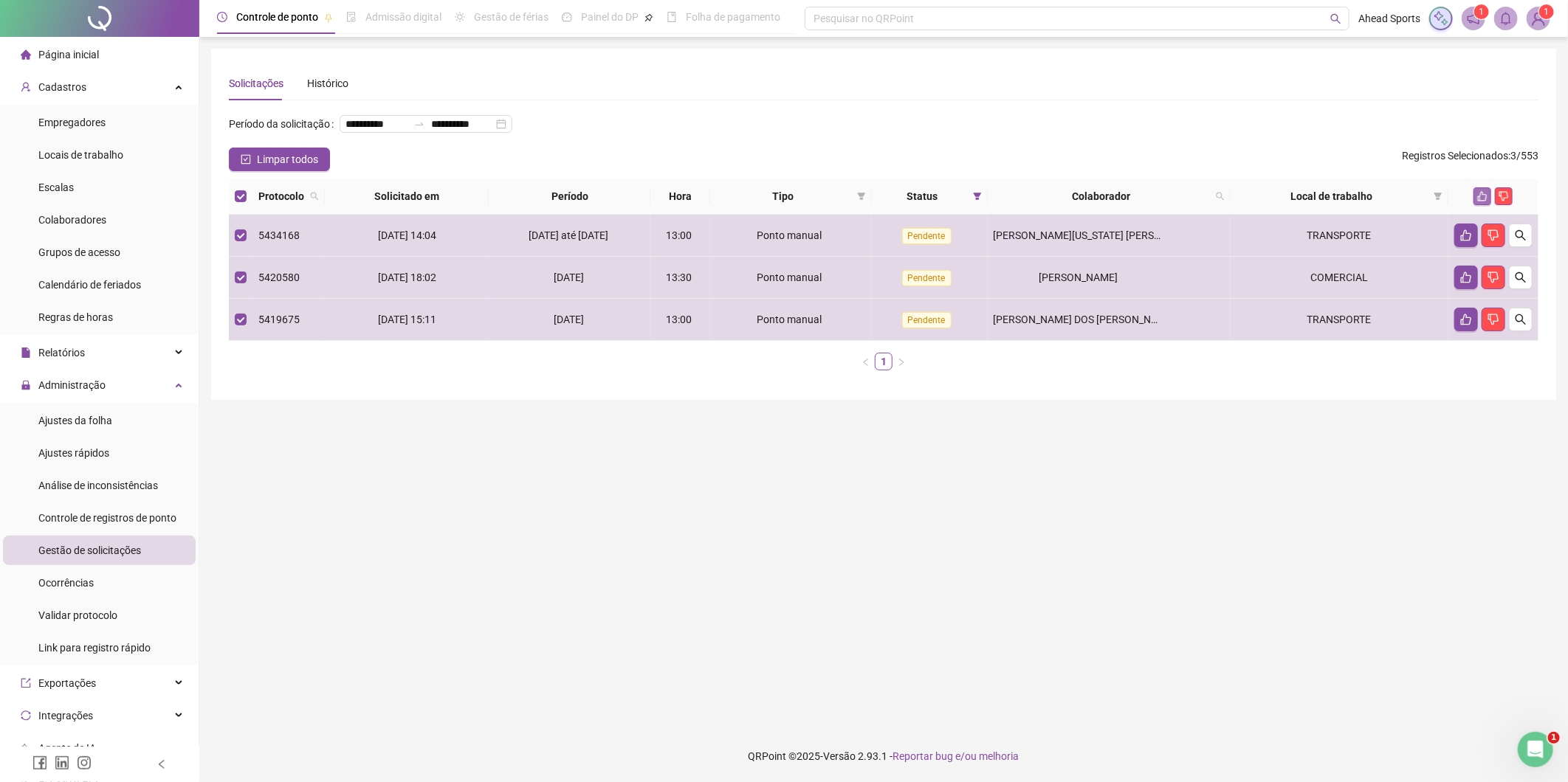
click at [1477, 196] on icon "like" at bounding box center [1482, 196] width 10 height 10
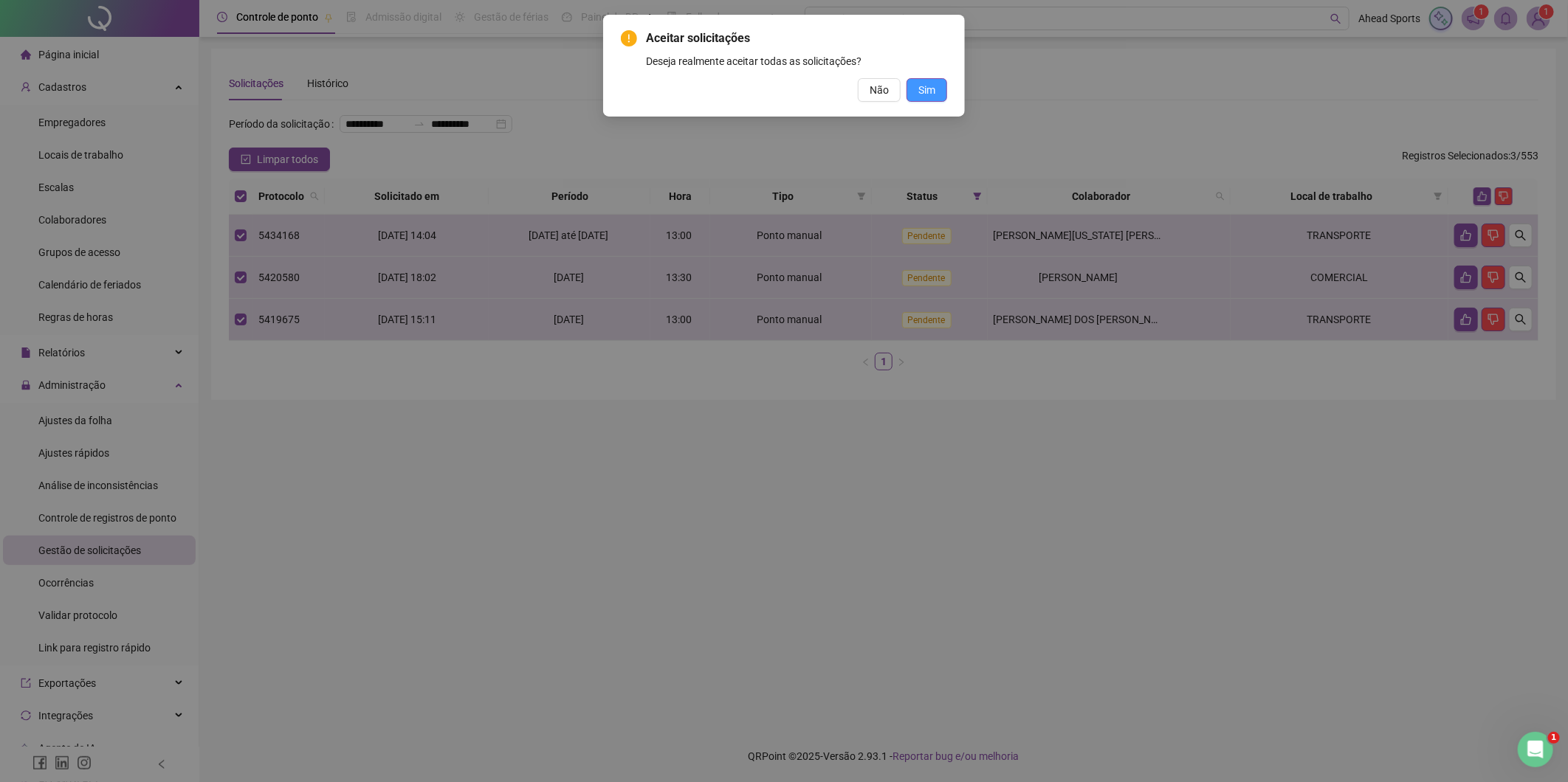
click at [919, 89] on span "Sim" at bounding box center [927, 90] width 17 height 16
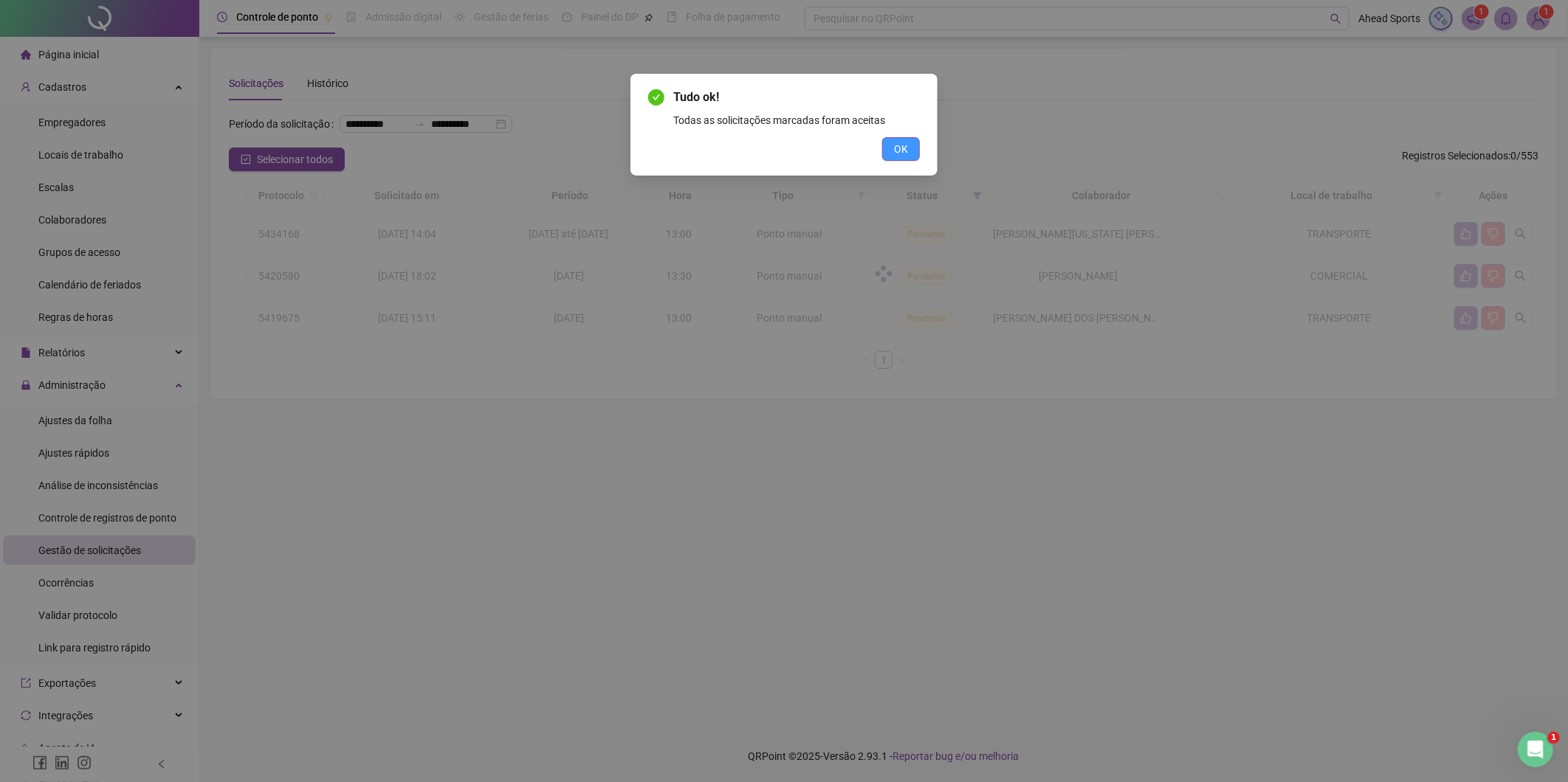
click at [902, 151] on span "OK" at bounding box center [901, 149] width 14 height 16
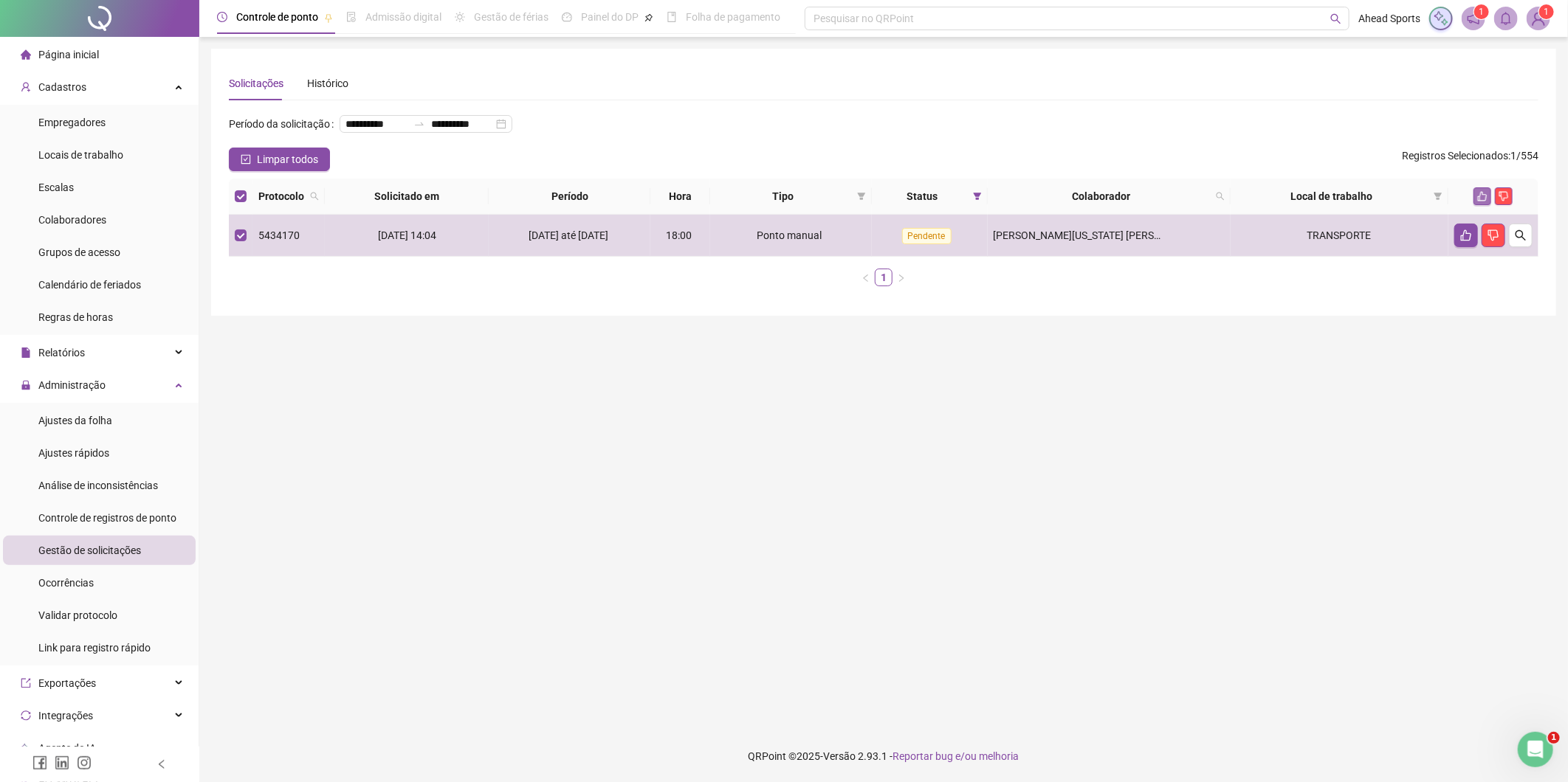
click at [1485, 196] on icon "like" at bounding box center [1482, 196] width 10 height 10
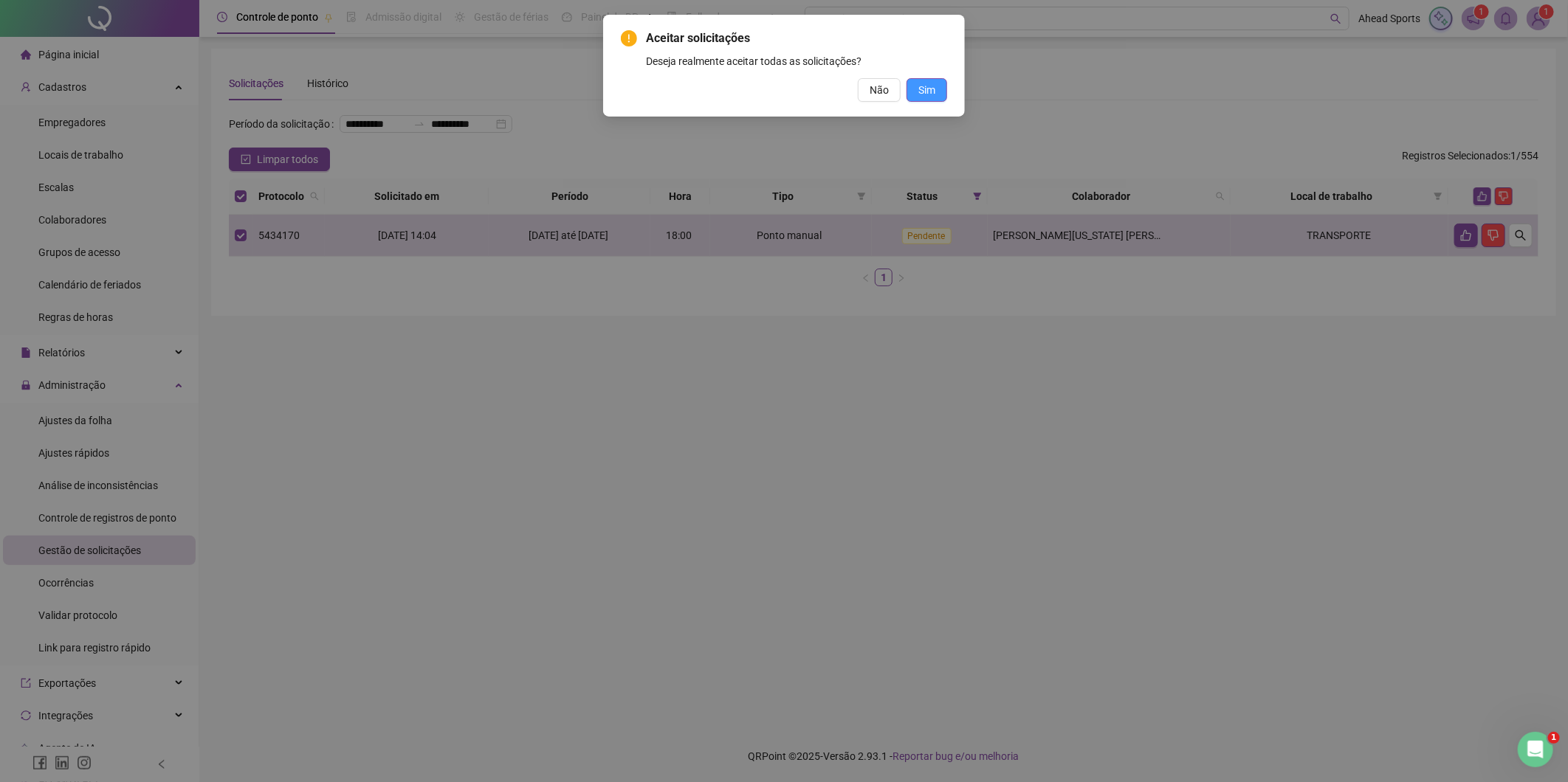
click at [913, 96] on button "Sim" at bounding box center [927, 90] width 41 height 24
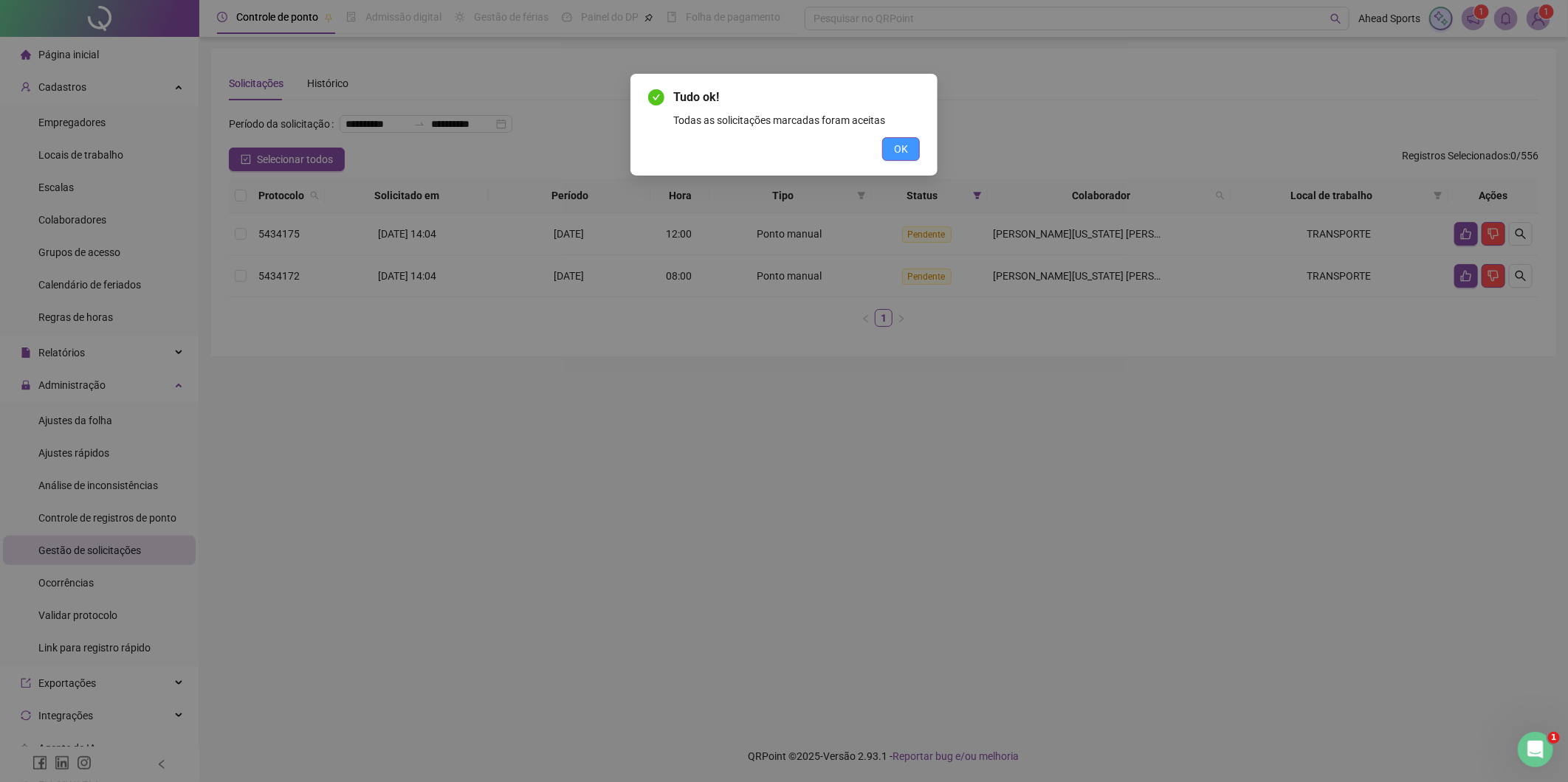
click at [896, 144] on span "OK" at bounding box center [901, 149] width 14 height 16
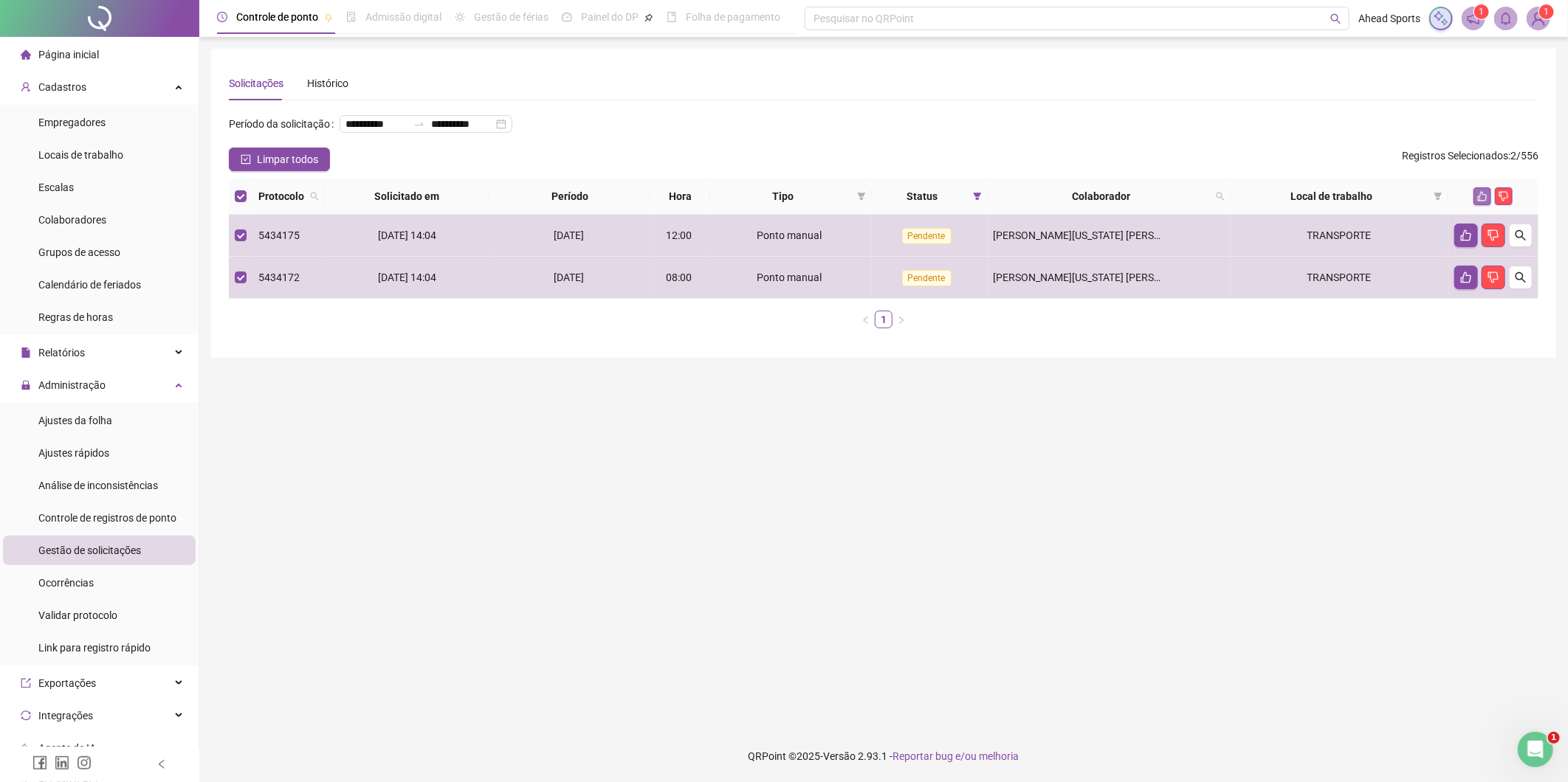
click at [1481, 190] on button "button" at bounding box center [1482, 196] width 18 height 18
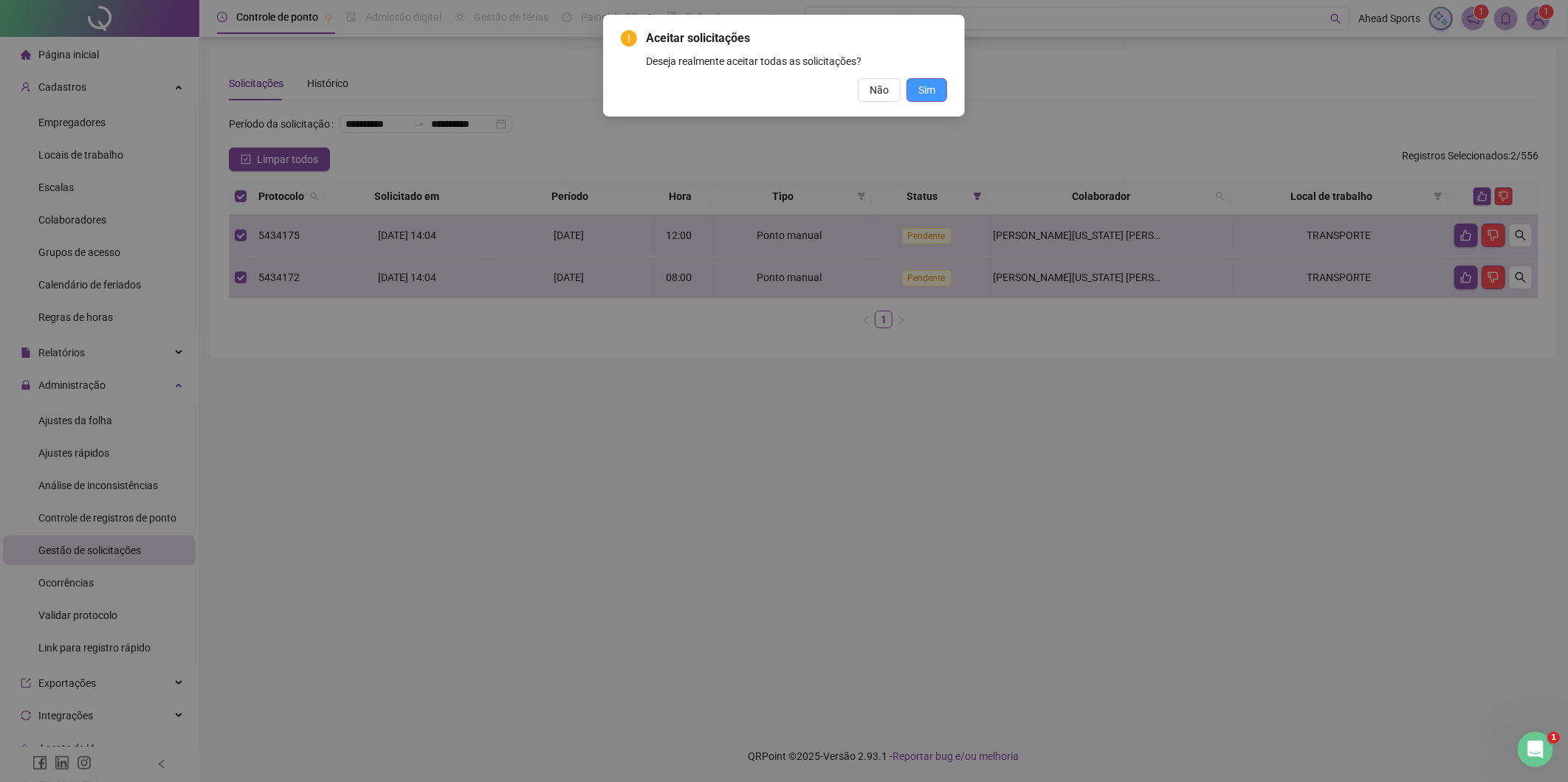
click at [919, 93] on span "Sim" at bounding box center [927, 90] width 17 height 16
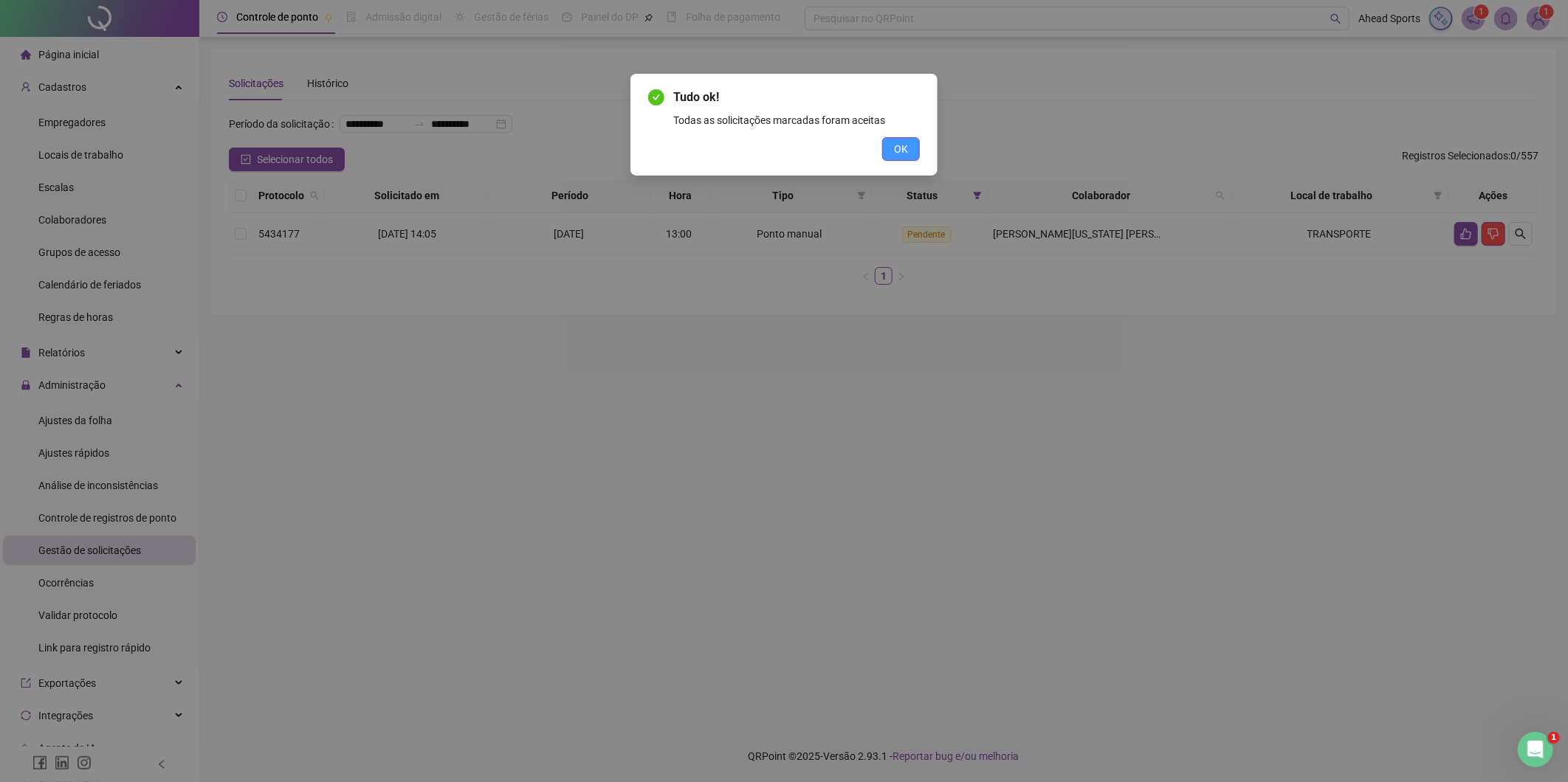
click at [891, 152] on button "OK" at bounding box center [901, 149] width 37 height 24
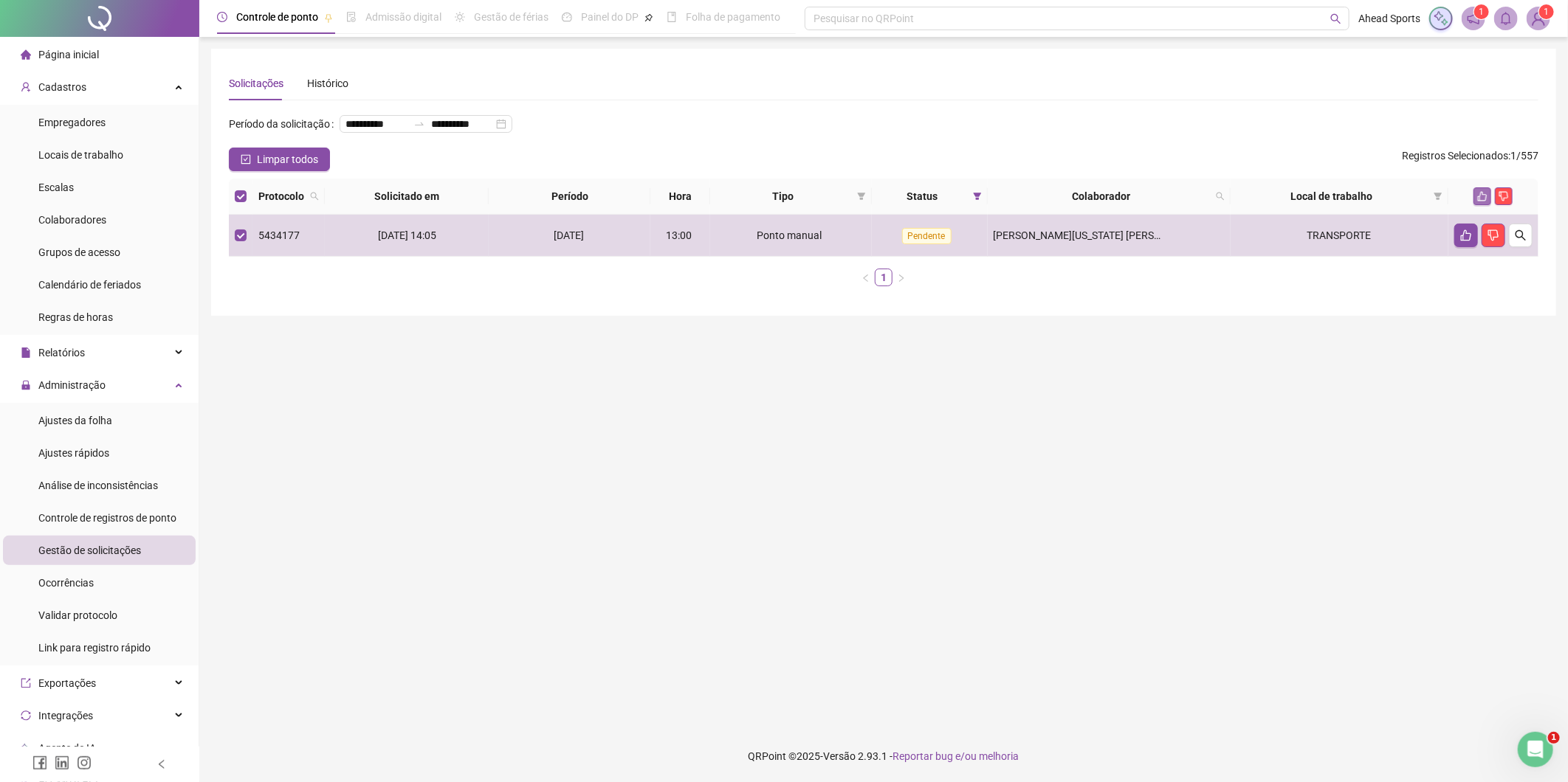
click at [1480, 196] on icon "like" at bounding box center [1482, 196] width 9 height 9
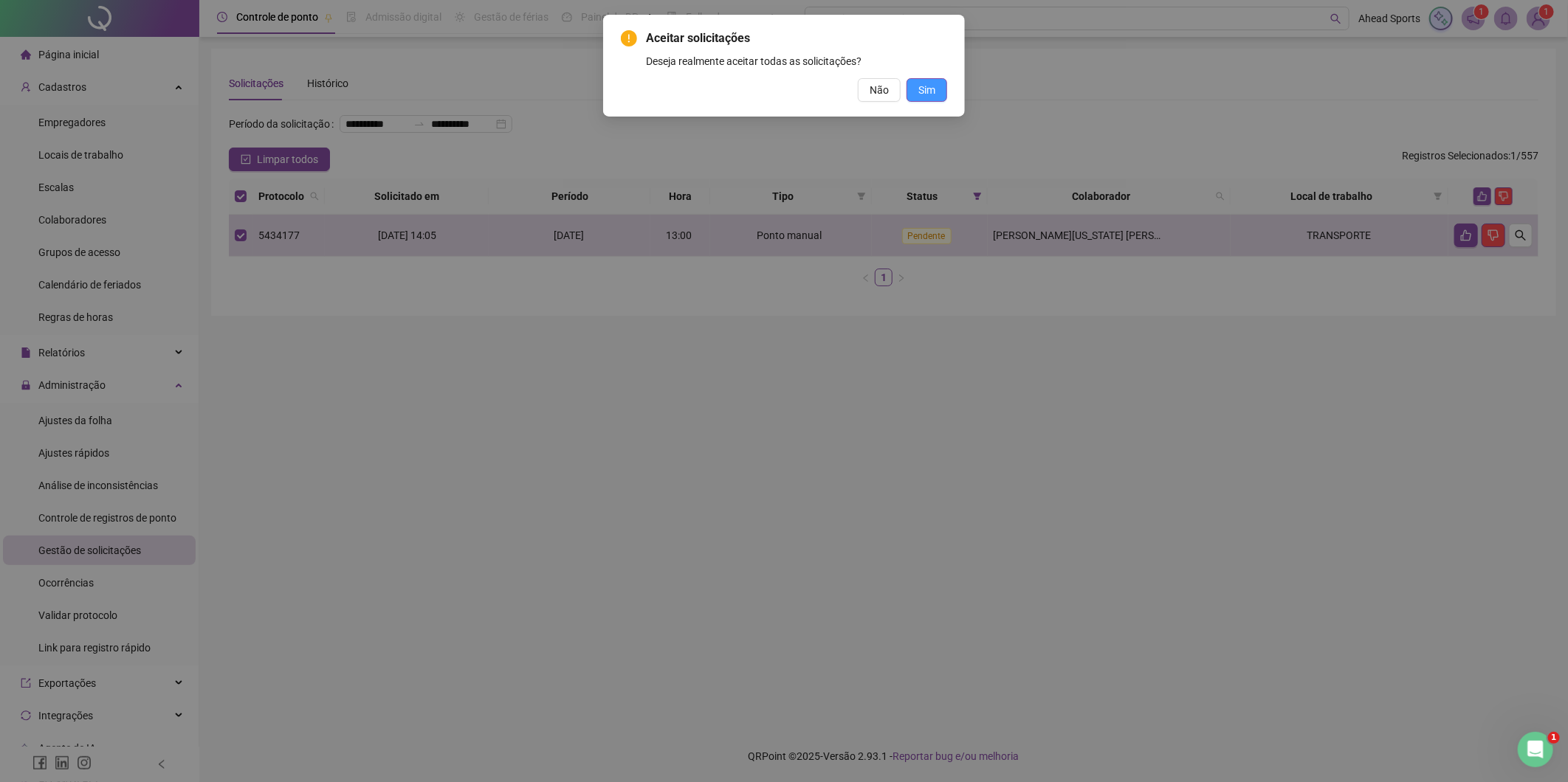
click at [939, 95] on button "Sim" at bounding box center [927, 90] width 41 height 24
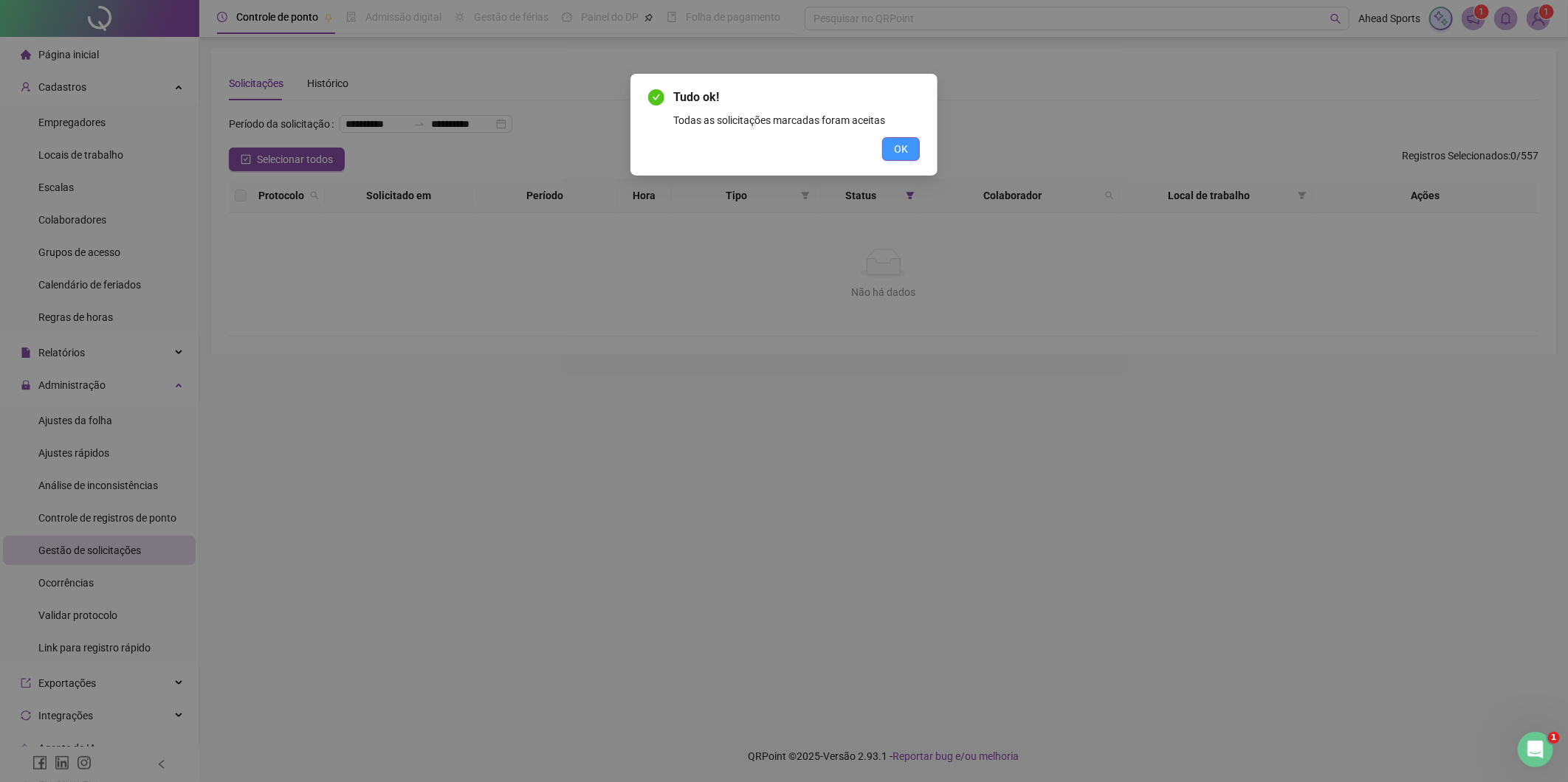
click at [905, 157] on span "OK" at bounding box center [901, 149] width 14 height 16
